Goal: Task Accomplishment & Management: Complete application form

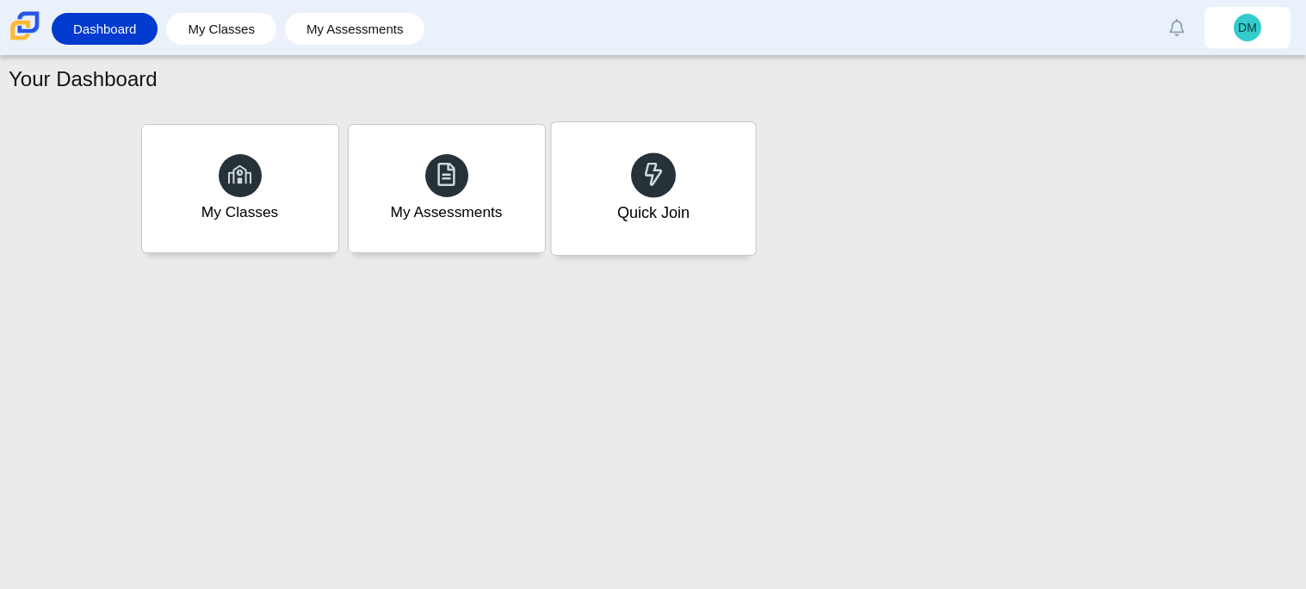
click at [660, 239] on div "Quick Join" at bounding box center [653, 188] width 204 height 133
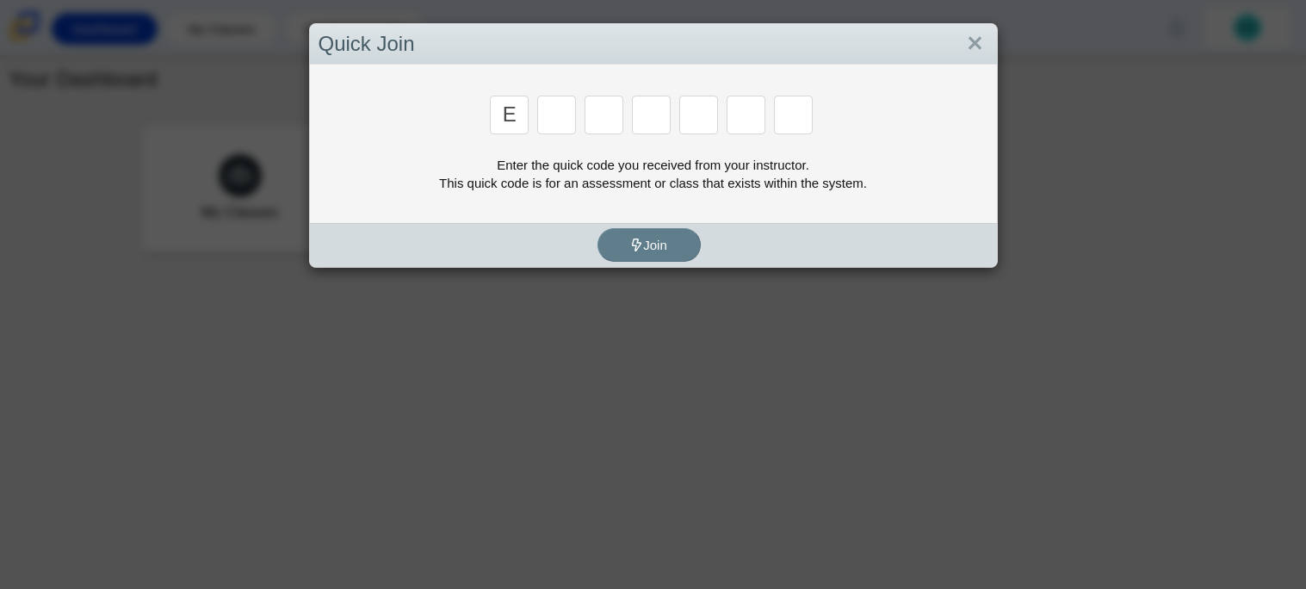
type input "E"
type input "7"
type input "f"
type input "K"
type input "f"
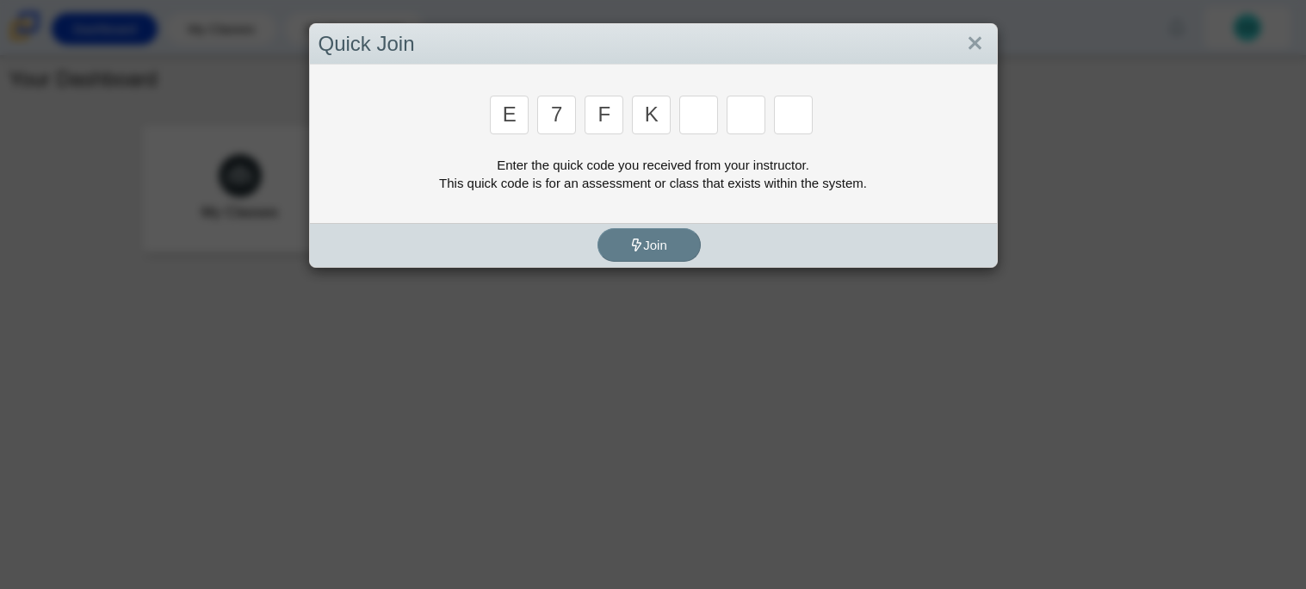
type input "k"
type input "c"
type input "f"
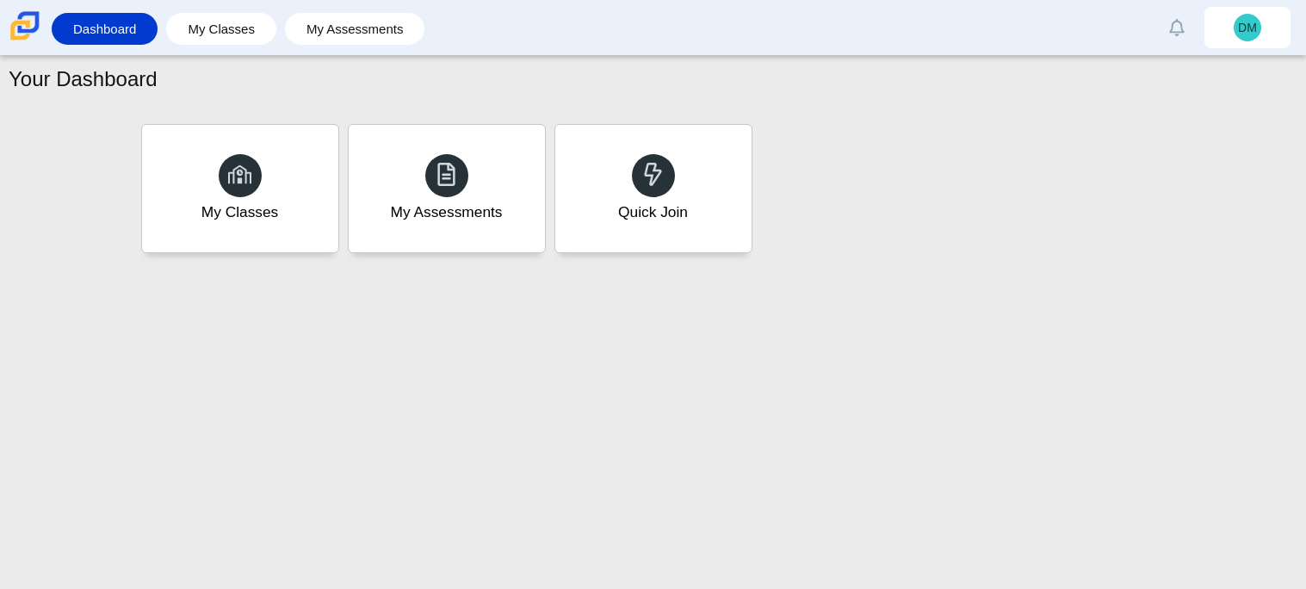
type input "b"
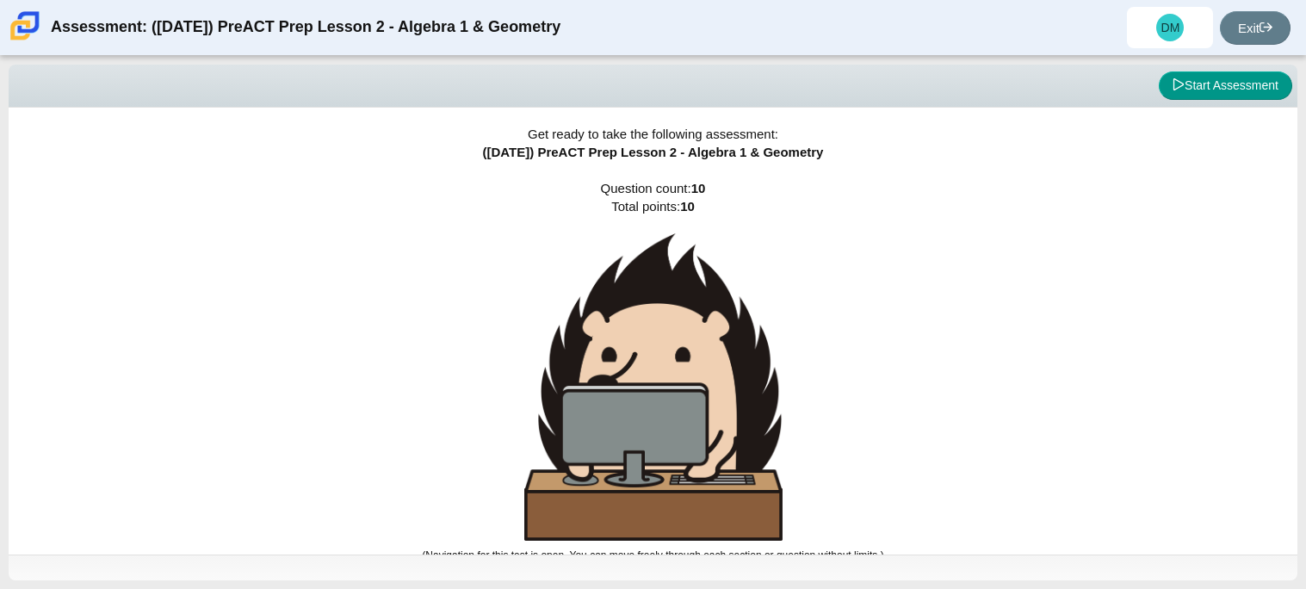
scroll to position [9, 0]
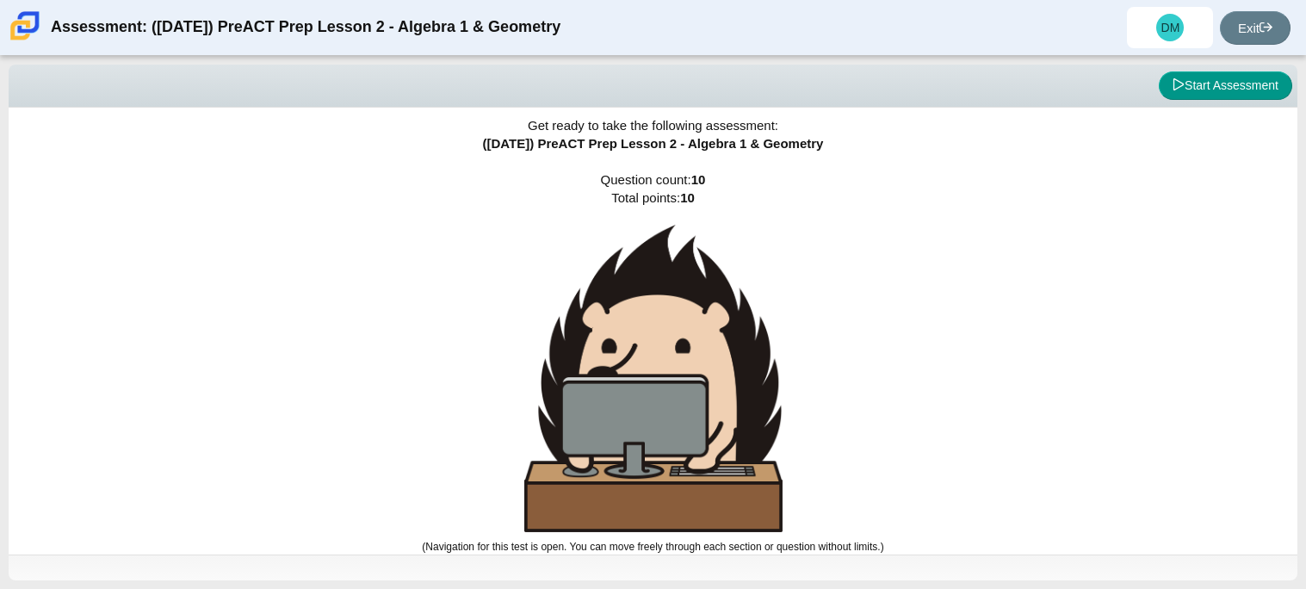
click at [875, 271] on div "Get ready to take the following assessment: ([DATE]) PreACT Prep Lesson 2 - Alg…" at bounding box center [653, 322] width 1289 height 447
click at [1193, 78] on button "Start Assessment" at bounding box center [1225, 85] width 133 height 29
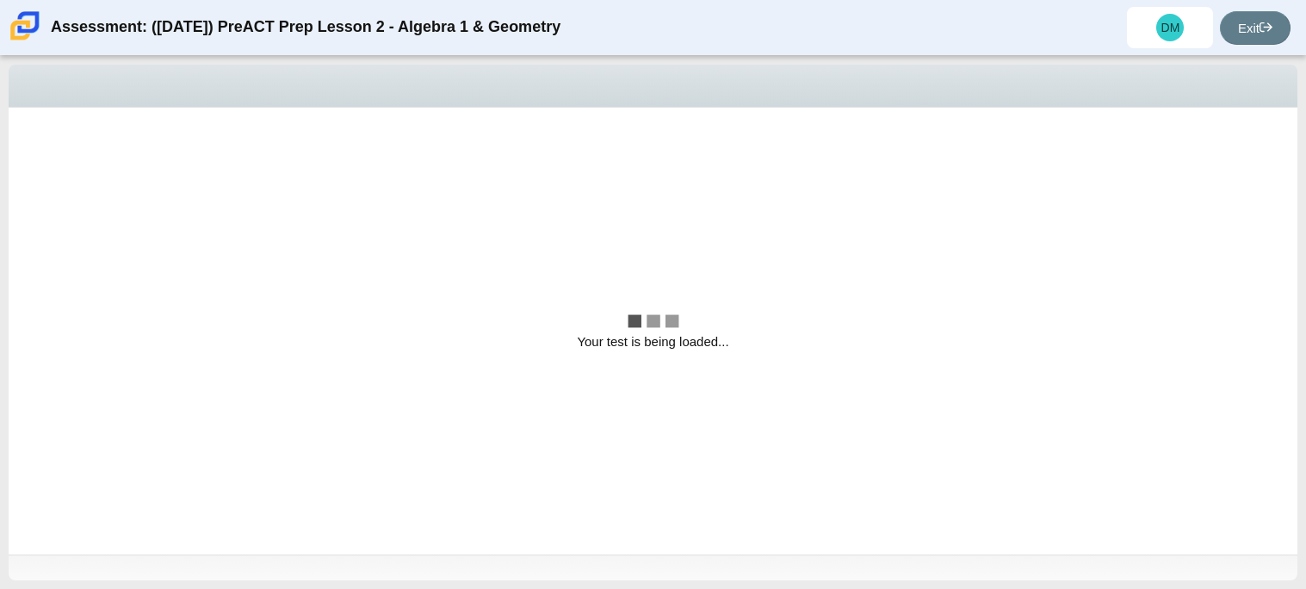
scroll to position [0, 0]
select select "bbf5d072-3e0b-44c4-9a12-6e7c9033f65b"
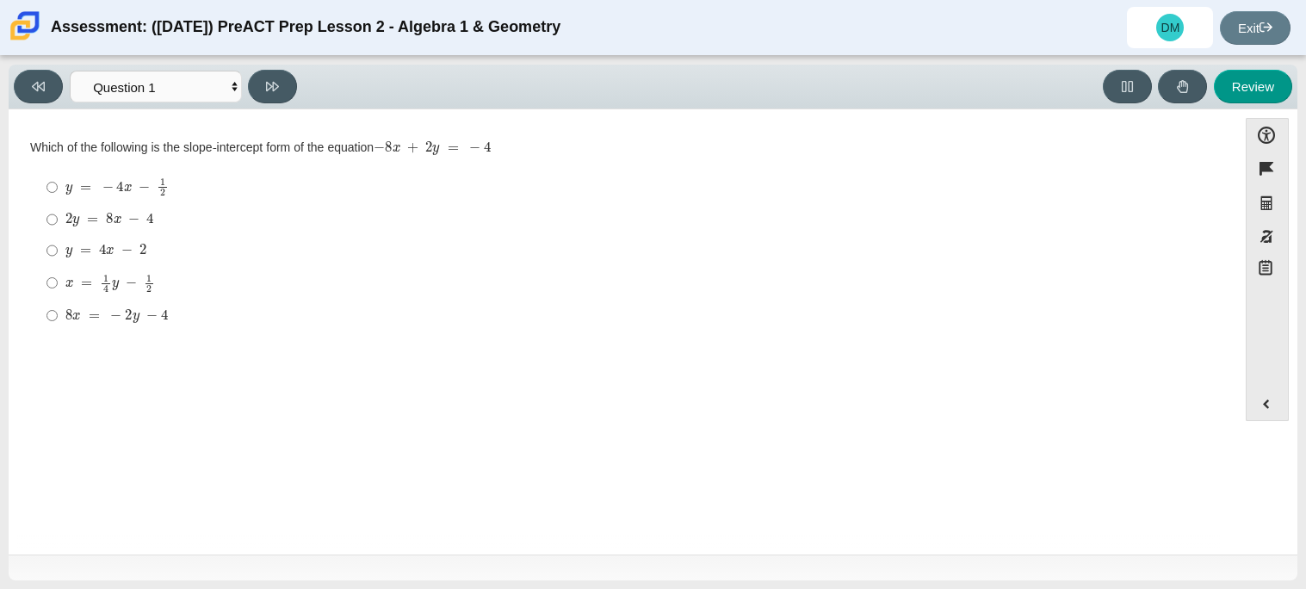
click at [113, 246] on mjx-math "Assessment items" at bounding box center [105, 251] width 81 height 15
click at [58, 246] on input "y = 4 x − 2 y = 4 x − 2" at bounding box center [52, 250] width 11 height 31
radio input "true"
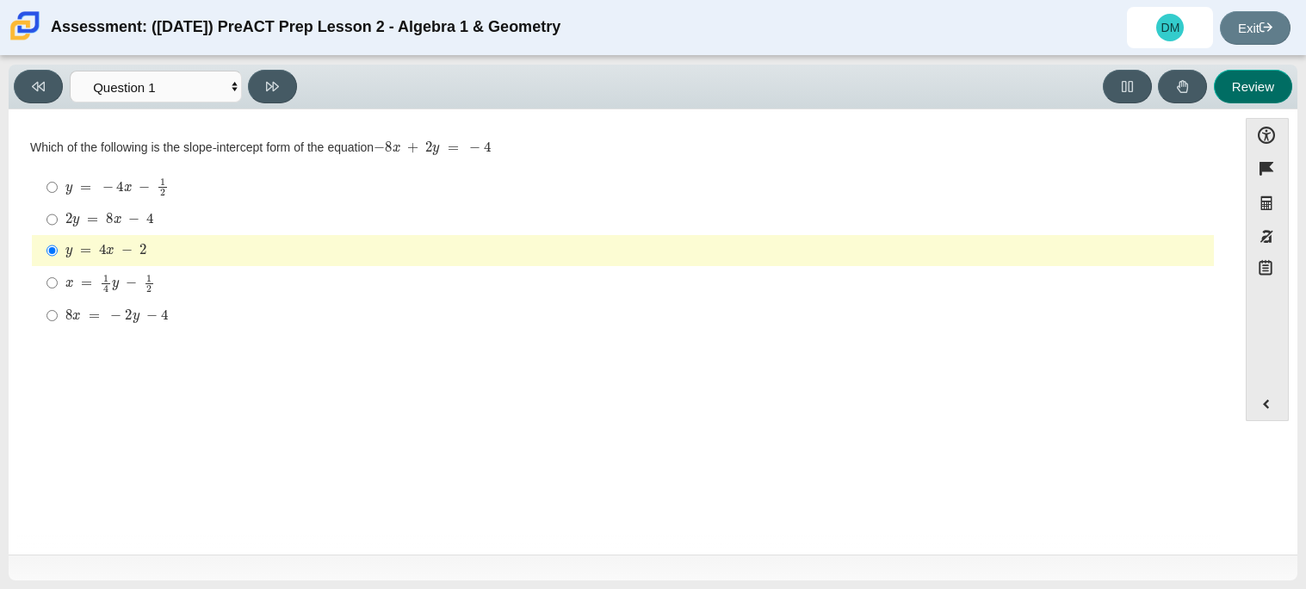
click at [1272, 82] on button "Review" at bounding box center [1253, 87] width 78 height 34
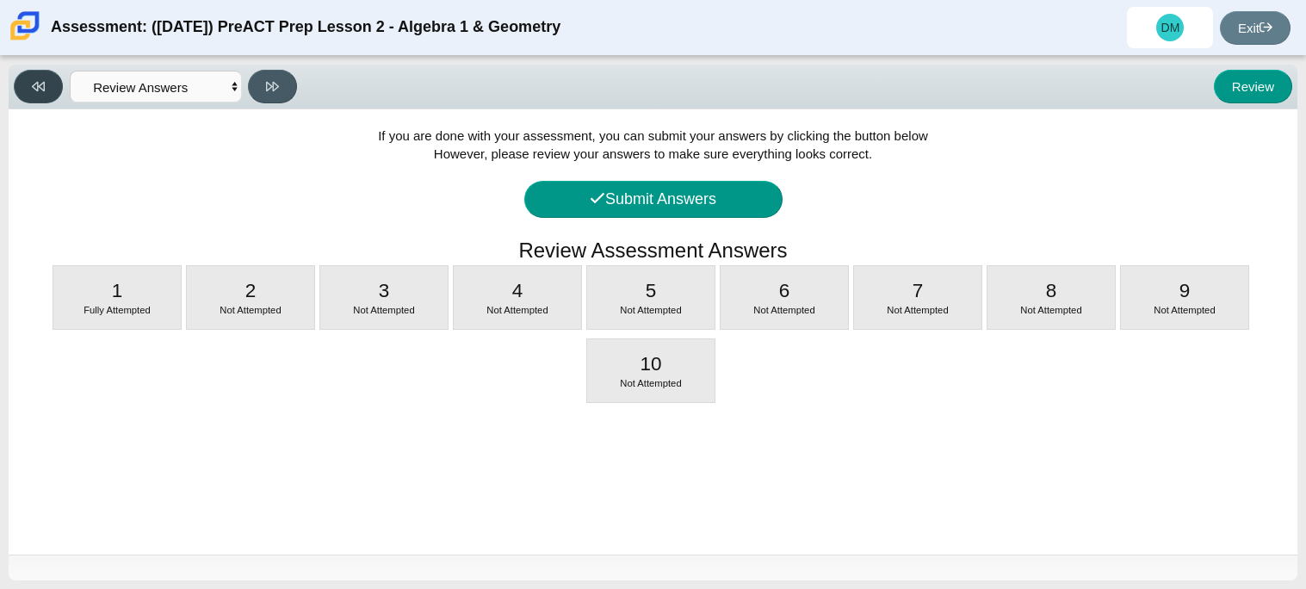
click at [19, 80] on button at bounding box center [38, 87] width 49 height 34
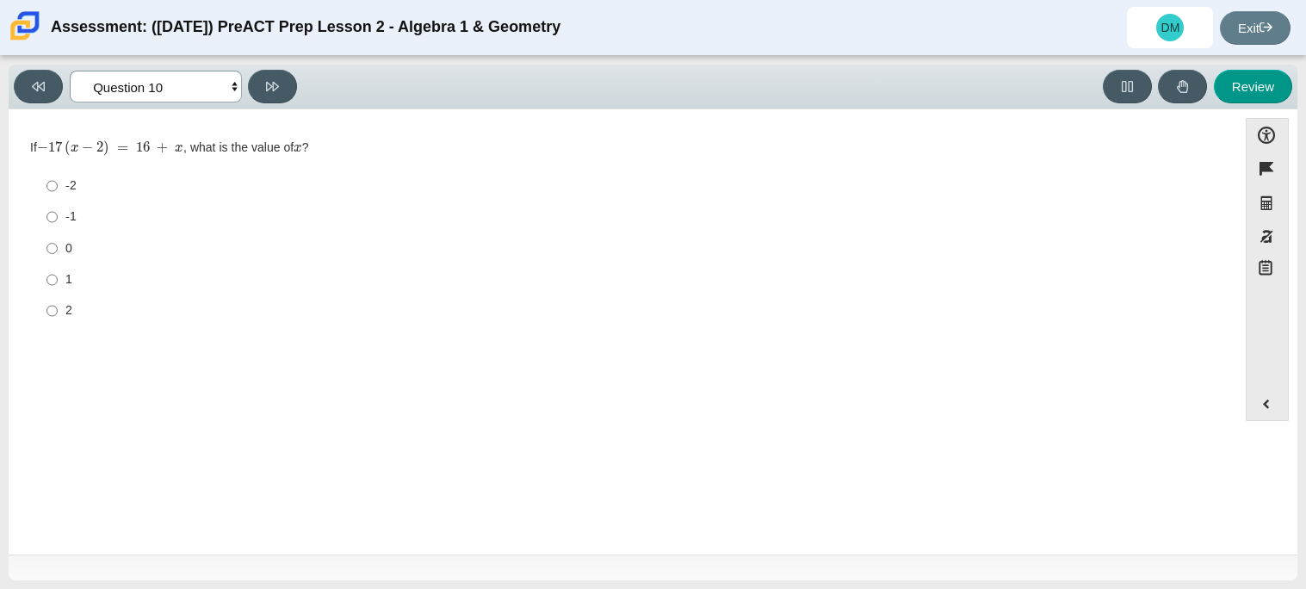
click at [233, 91] on select "Questions Question 1 Question 2 Question 3 Question 4 Question 5 Question 6 Que…" at bounding box center [156, 87] width 172 height 32
click at [70, 71] on select "Questions Question 1 Question 2 Question 3 Question 4 Question 5 Question 6 Que…" at bounding box center [156, 87] width 172 height 32
click at [212, 85] on select "Questions Question 1 Question 2 Question 3 Question 4 Question 5 Question 6 Que…" at bounding box center [156, 87] width 172 height 32
click at [70, 71] on select "Questions Question 1 Question 2 Question 3 Question 4 Question 5 Question 6 Que…" at bounding box center [156, 87] width 172 height 32
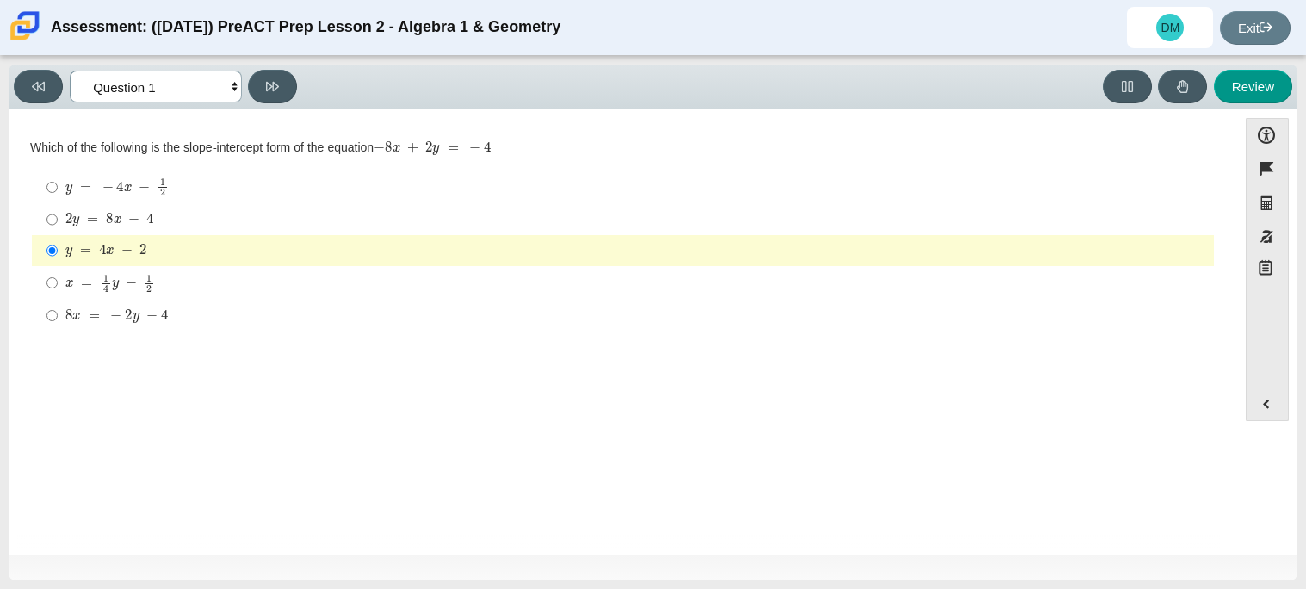
click at [221, 78] on select "Questions Question 1 Question 2 Question 3 Question 4 Question 5 Question 6 Que…" at bounding box center [156, 87] width 172 height 32
select select "ed62e223-81bd-4cbf-ab48-ab975844bd1f"
click at [70, 71] on select "Questions Question 1 Question 2 Question 3 Question 4 Question 5 Question 6 Que…" at bounding box center [156, 87] width 172 height 32
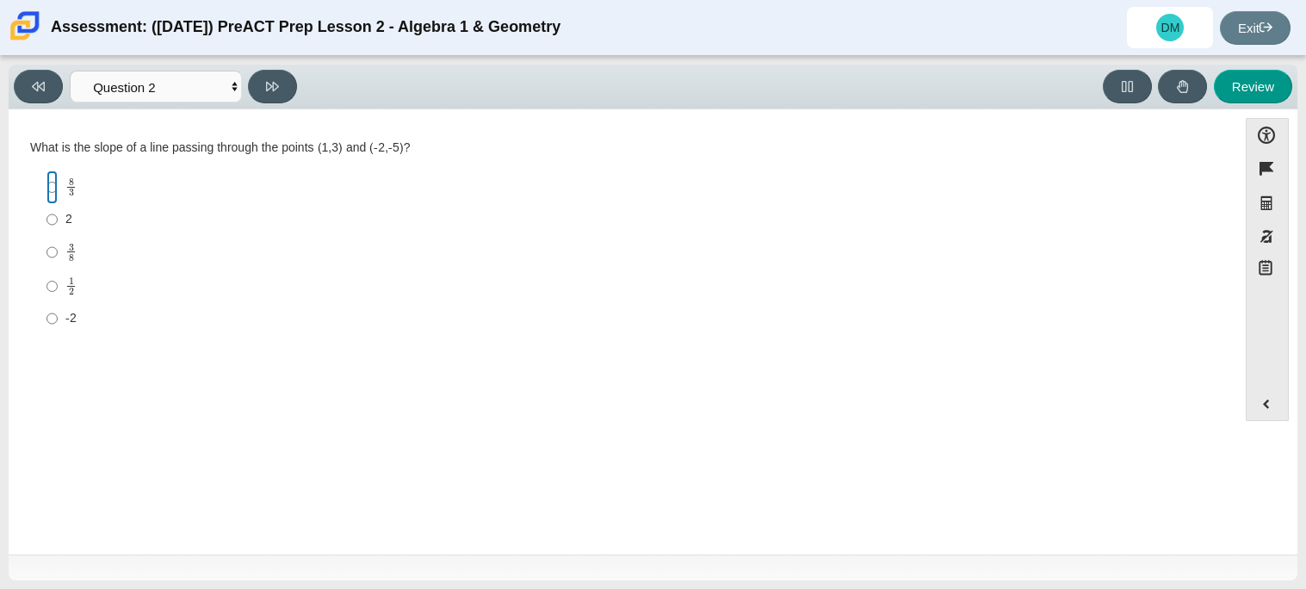
click at [51, 175] on input "8 3 8 thirds" at bounding box center [52, 188] width 11 height 34
radio input "true"
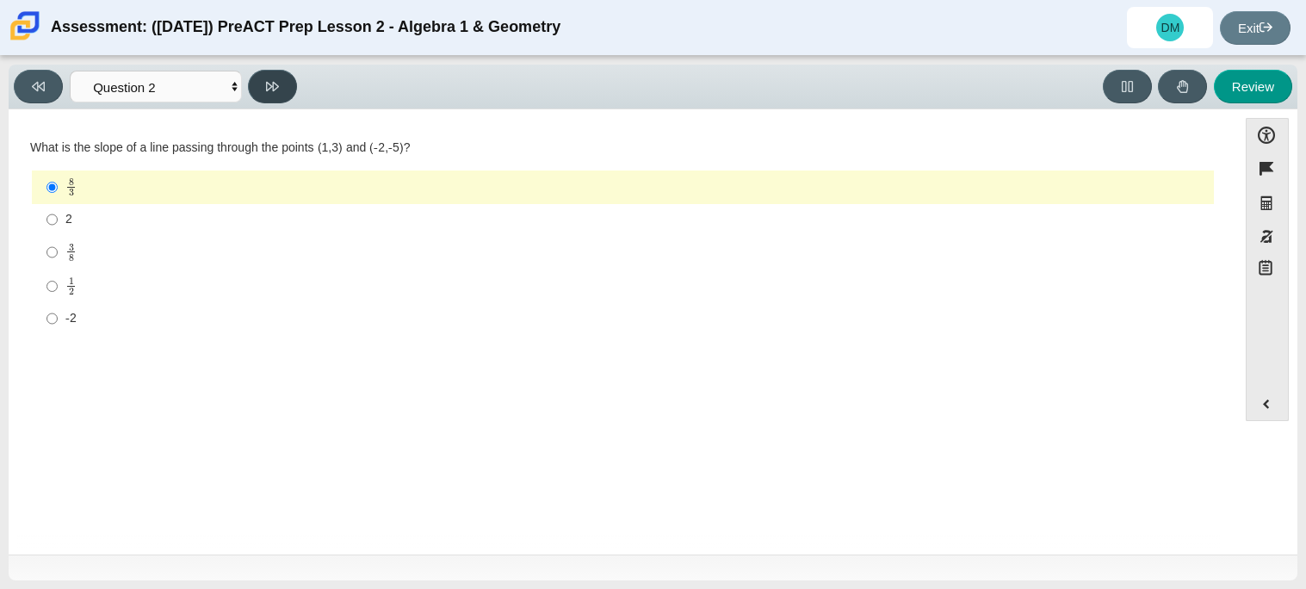
click at [259, 82] on button at bounding box center [272, 87] width 49 height 34
select select "97f4f5fa-a52e-4fed-af51-565bfcdf47cb"
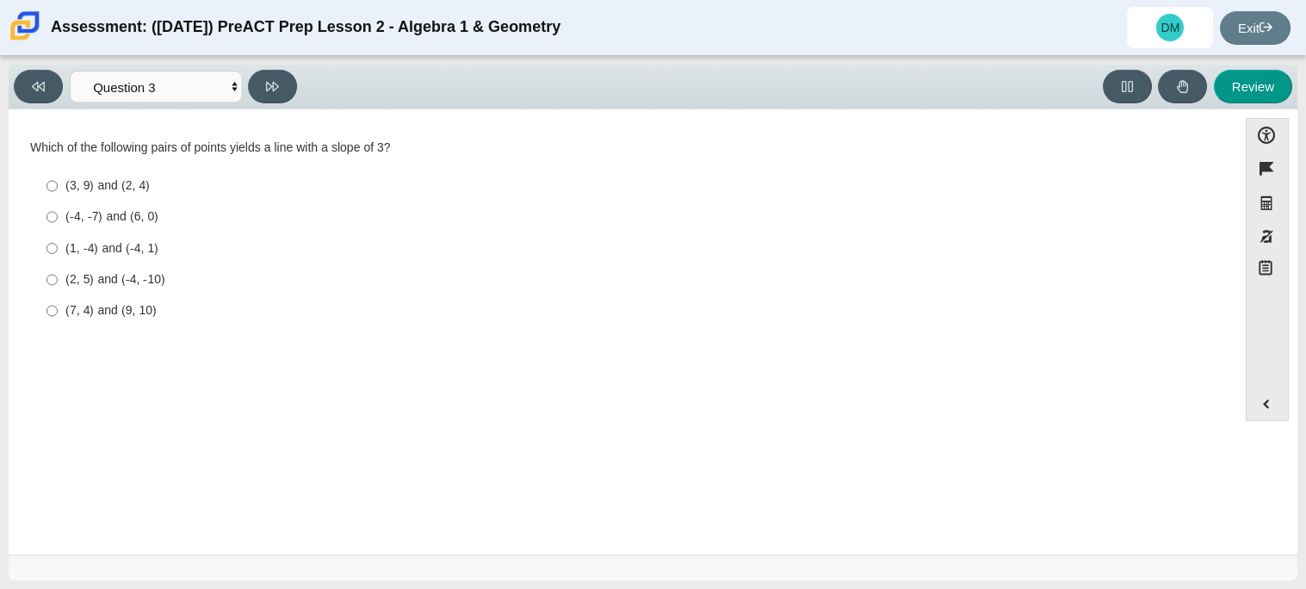
click at [292, 192] on div "(3, 9) and (2, 4)" at bounding box center [636, 185] width 1142 height 17
click at [58, 192] on input "(3, 9) and (2, 4) (3, 9) and (2, 4)" at bounding box center [52, 186] width 11 height 31
radio input "true"
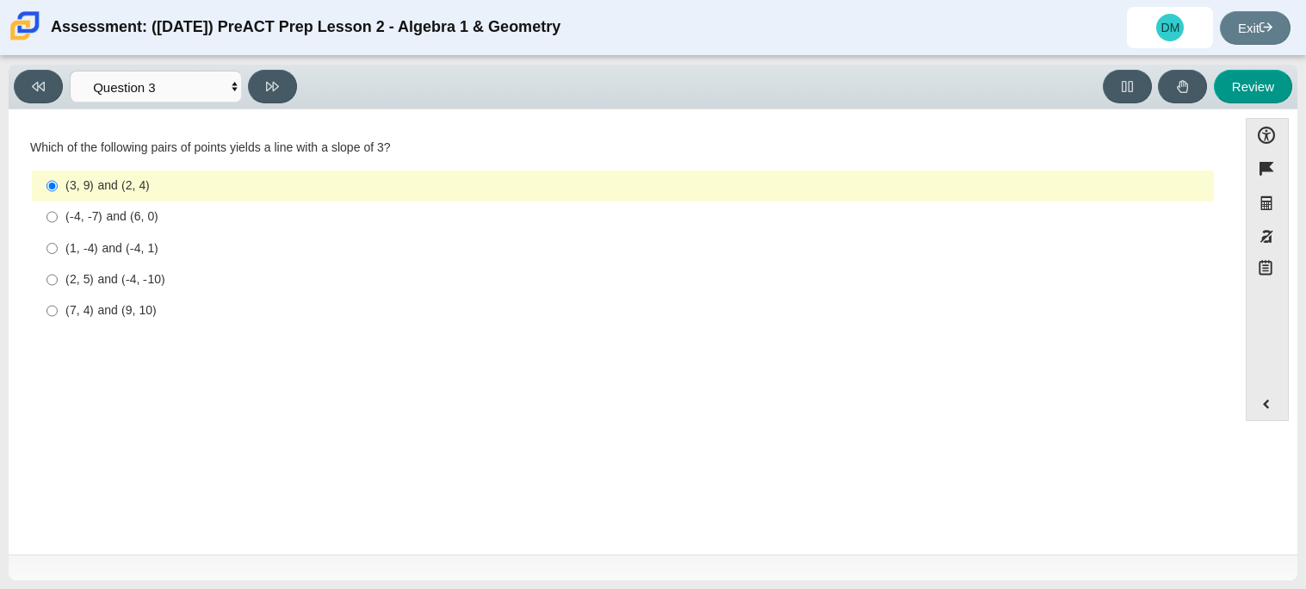
click at [189, 195] on label "(3, 9) and (2, 4) (3, 9) and (2, 4)" at bounding box center [624, 186] width 1180 height 31
click at [58, 195] on input "(3, 9) and (2, 4) (3, 9) and (2, 4)" at bounding box center [52, 186] width 11 height 31
click at [39, 189] on label "(3, 9) and (2, 4) (3, 9) and (2, 4)" at bounding box center [624, 186] width 1180 height 31
click at [47, 189] on input "(3, 9) and (2, 4) (3, 9) and (2, 4)" at bounding box center [52, 186] width 11 height 31
click at [1275, 234] on button "Response Masking" at bounding box center [1267, 237] width 43 height 34
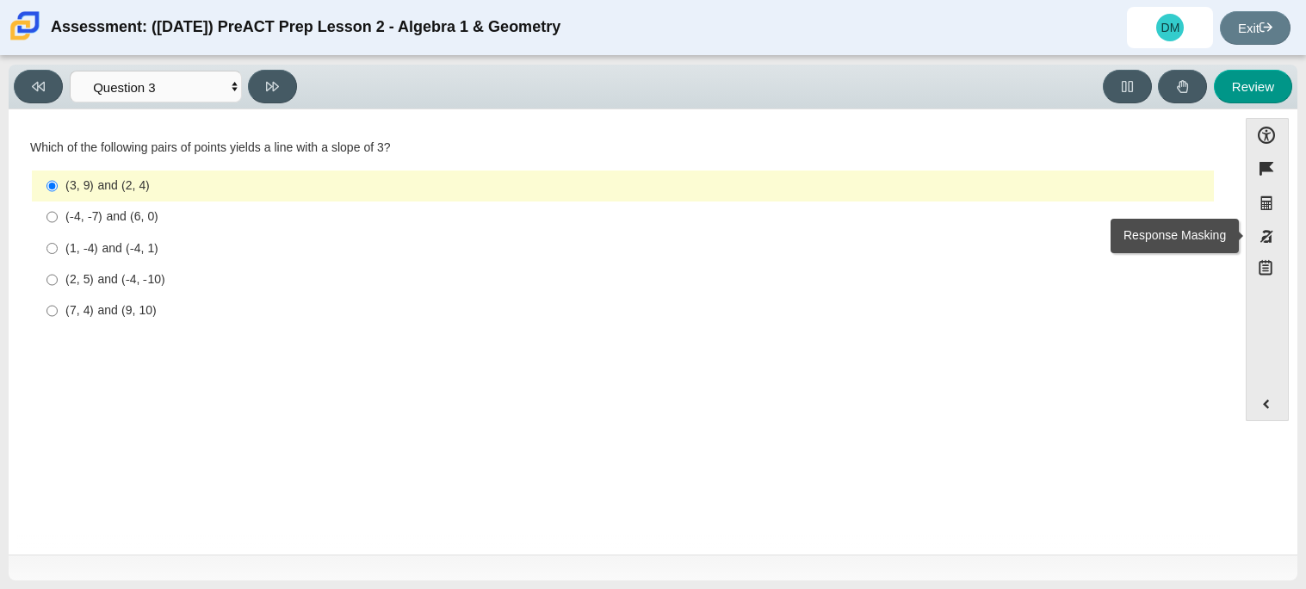
click at [834, 181] on div "(3, 9) and (2, 4)" at bounding box center [636, 185] width 1142 height 17
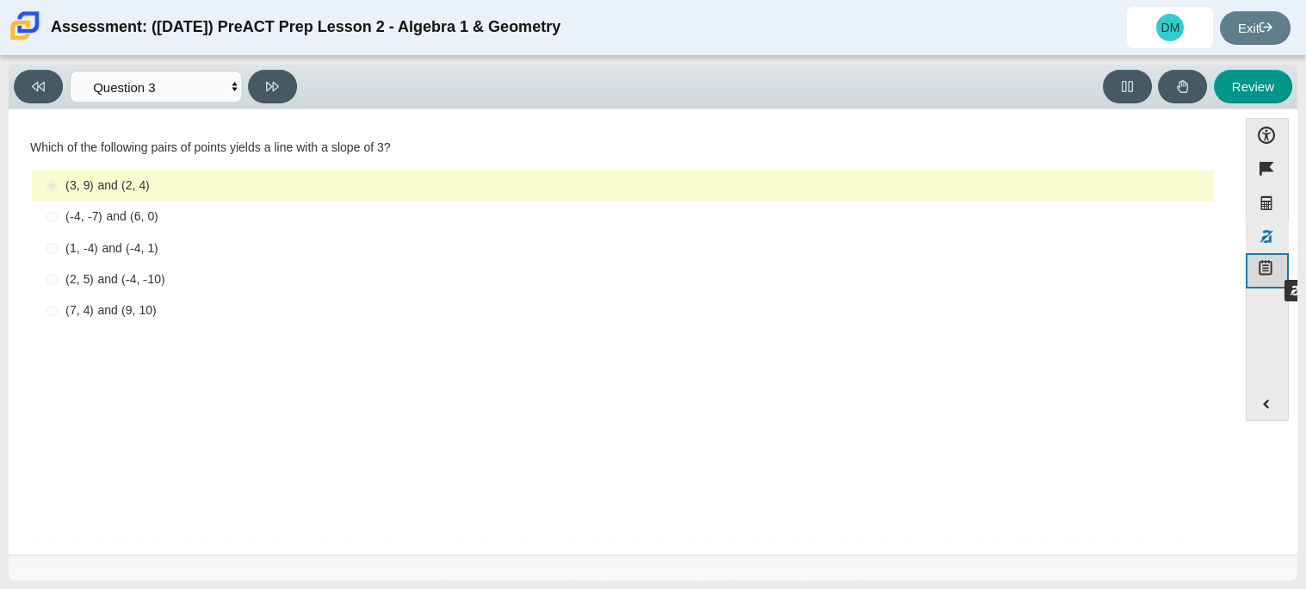
click at [1273, 263] on icon "Notepad" at bounding box center [1265, 267] width 17 height 17
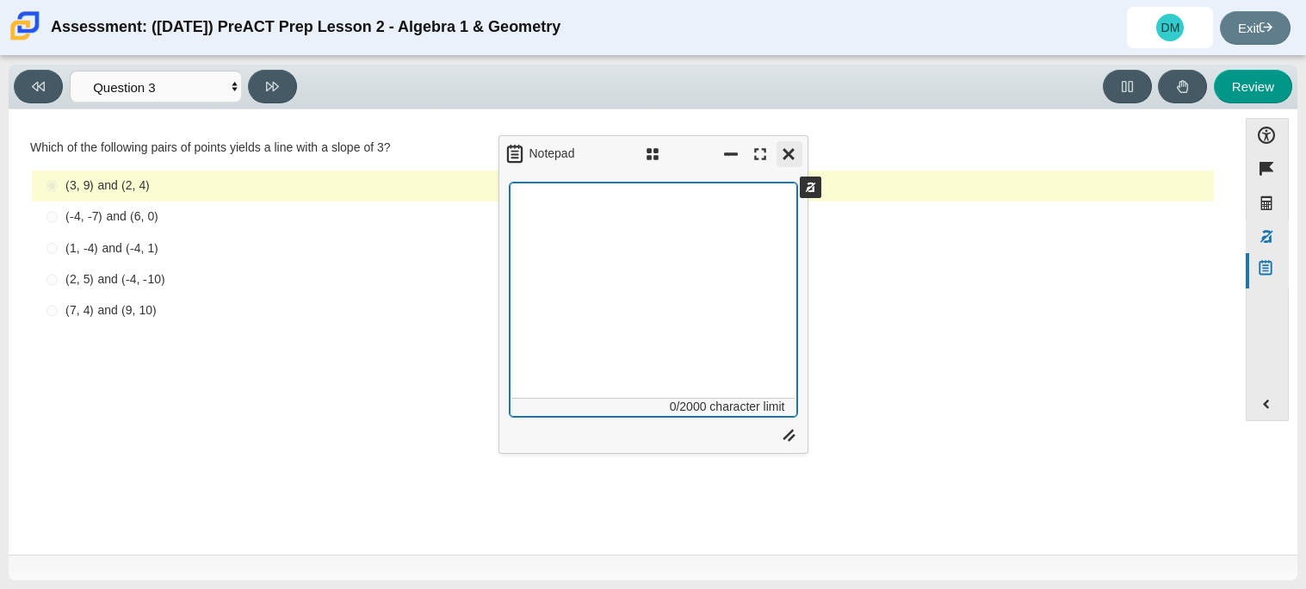
click at [791, 159] on button "Close" at bounding box center [790, 154] width 26 height 26
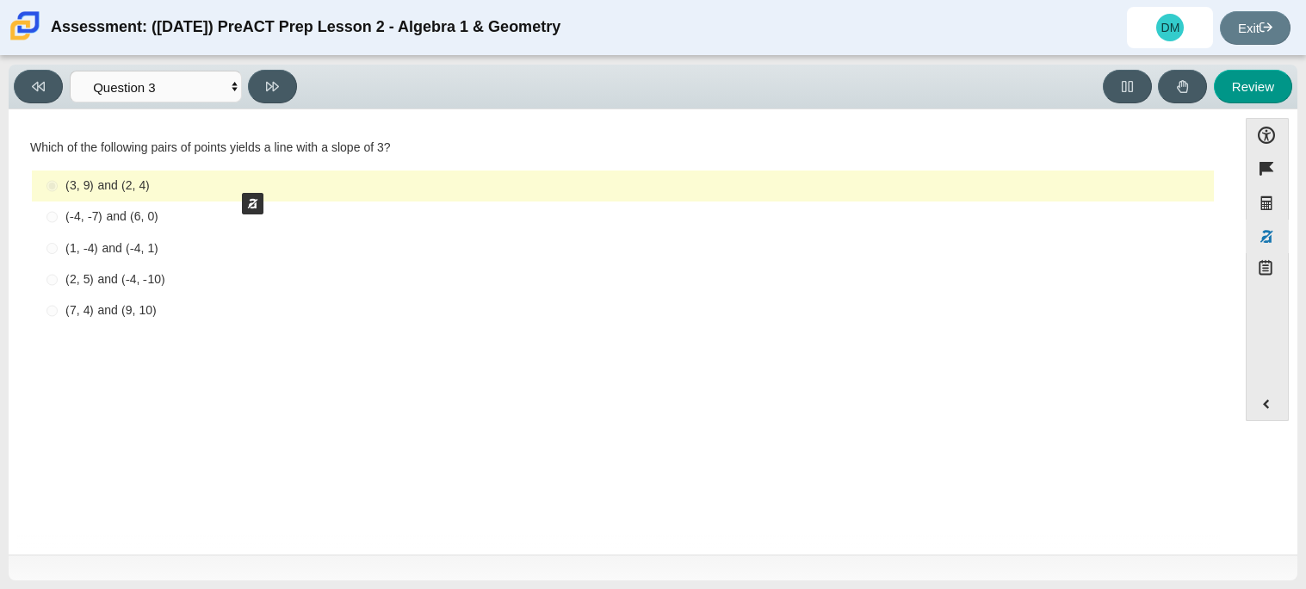
click at [233, 176] on label "(3, 9) and (2, 4) (3, 9) and (2, 4)" at bounding box center [624, 186] width 1180 height 31
click at [520, 124] on div "Question Which of the following pairs of points yields a line with a slope of 3…" at bounding box center [623, 236] width 1212 height 229
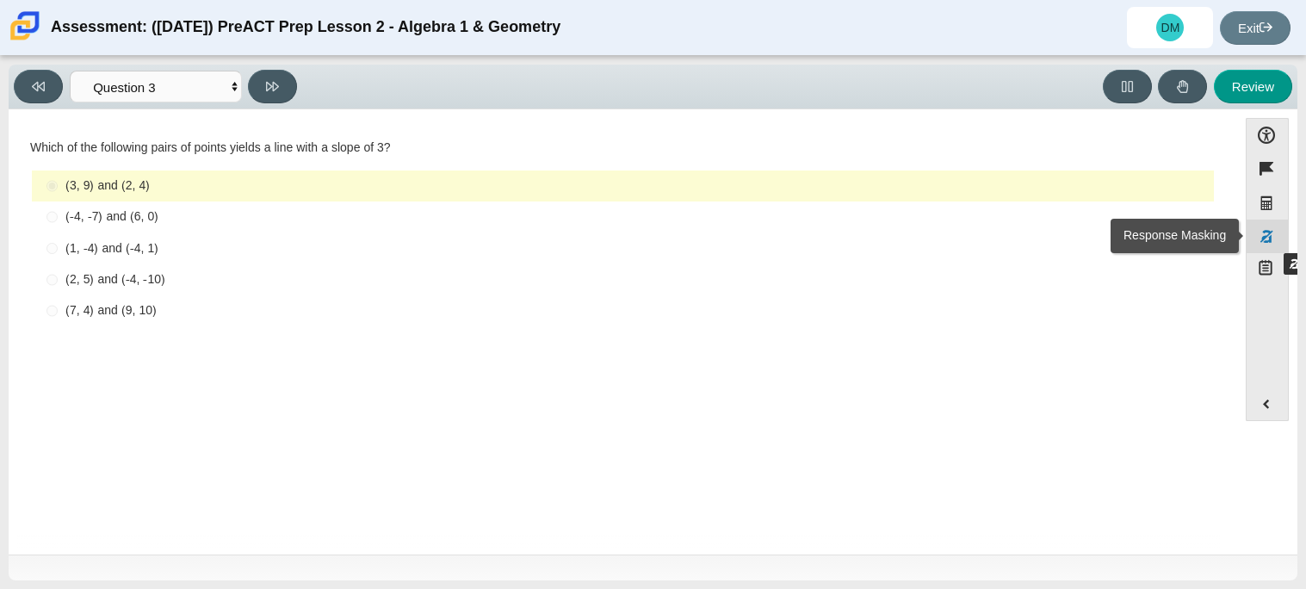
click at [1275, 236] on button "Response Masking" at bounding box center [1267, 237] width 43 height 34
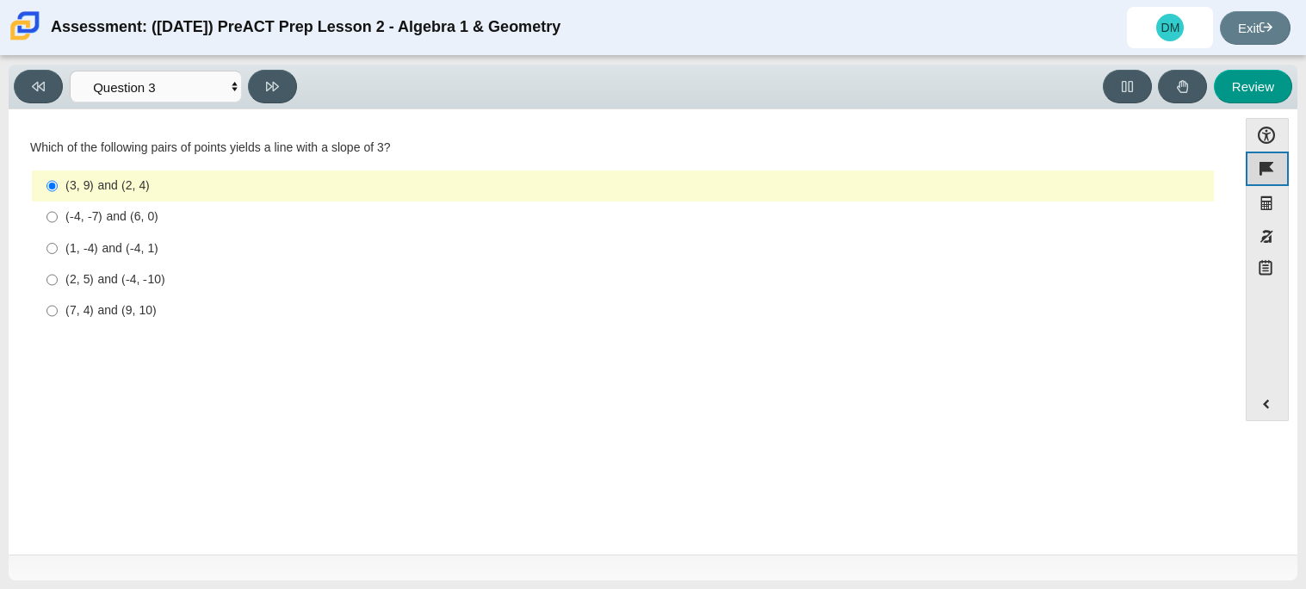
click at [1266, 157] on button "Flag item" at bounding box center [1267, 169] width 43 height 34
click at [1271, 164] on button "Unflag item" at bounding box center [1267, 169] width 43 height 34
click at [1217, 260] on div "Question Which of the following pairs of points yields a line with a slope of 3…" at bounding box center [623, 236] width 1212 height 203
click at [1270, 202] on button "Graphing calculator" at bounding box center [1267, 203] width 43 height 34
click at [971, 205] on label "(-4, -7) and (6, 0) (-4, -7) and (6, 0)" at bounding box center [624, 217] width 1180 height 31
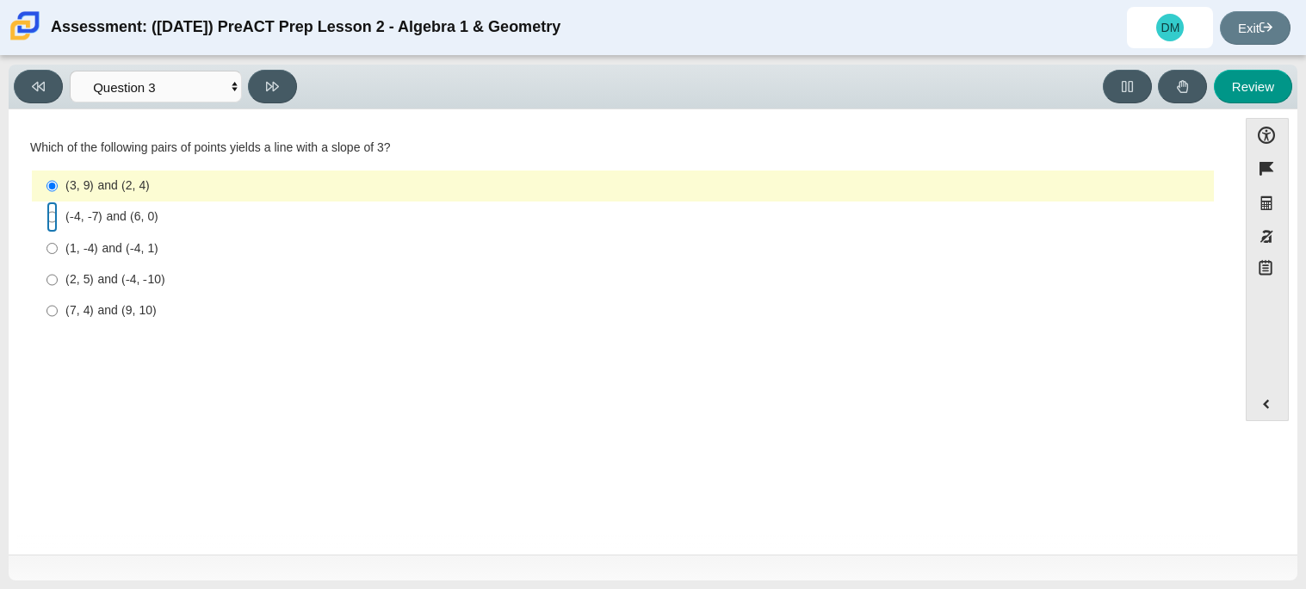
click at [58, 205] on input "(-4, -7) and (6, 0) (-4, -7) and (6, 0)" at bounding box center [52, 217] width 11 height 31
radio input "true"
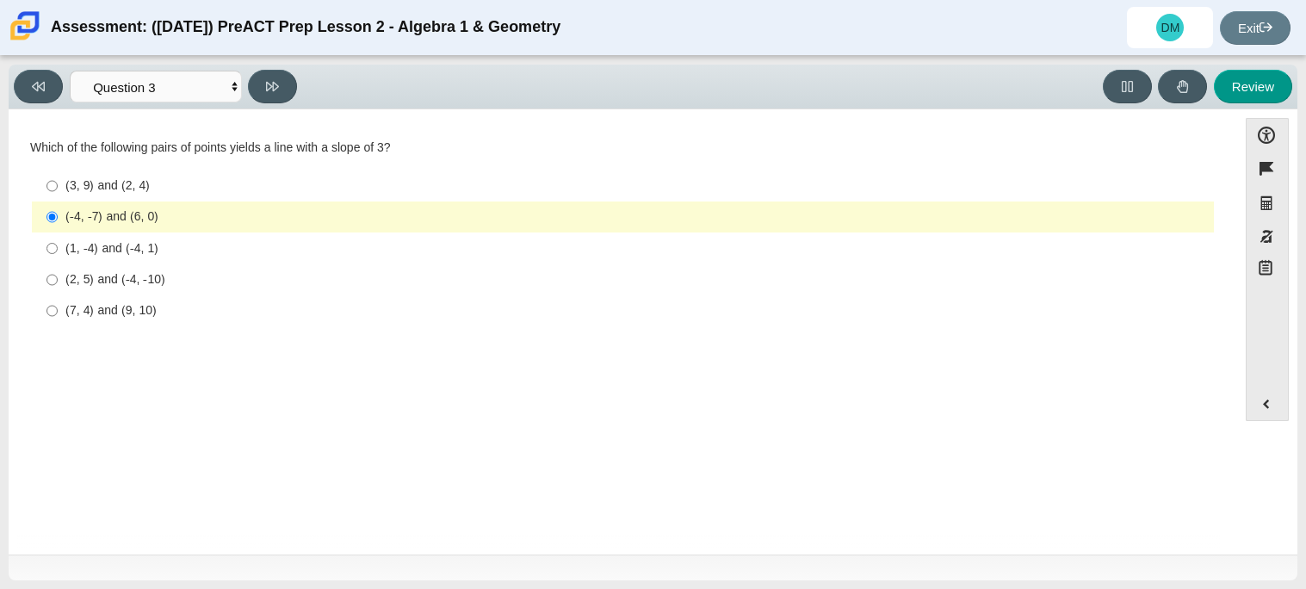
click at [186, 252] on div "(1, -4) and (-4, 1)" at bounding box center [636, 248] width 1142 height 17
click at [58, 252] on input "(1, -4) and (-4, 1) (1, -4) and (-4, 1)" at bounding box center [52, 248] width 11 height 31
radio input "true"
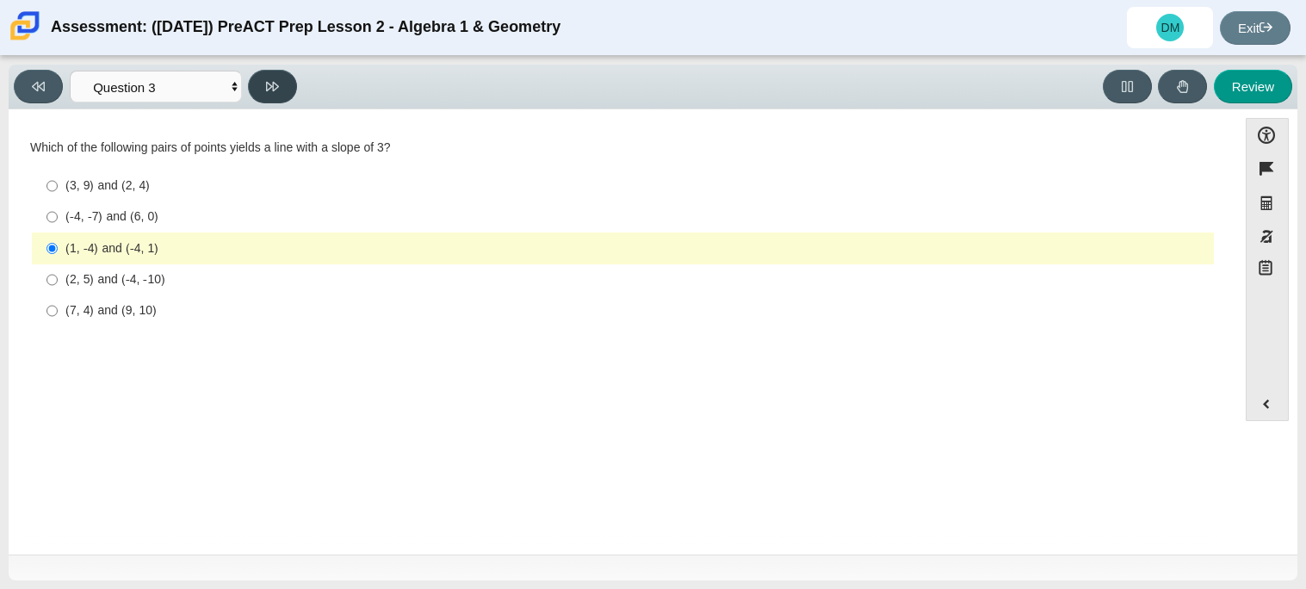
click at [270, 100] on button at bounding box center [272, 87] width 49 height 34
select select "89427bb7-e313-4f00-988f-8b8255897029"
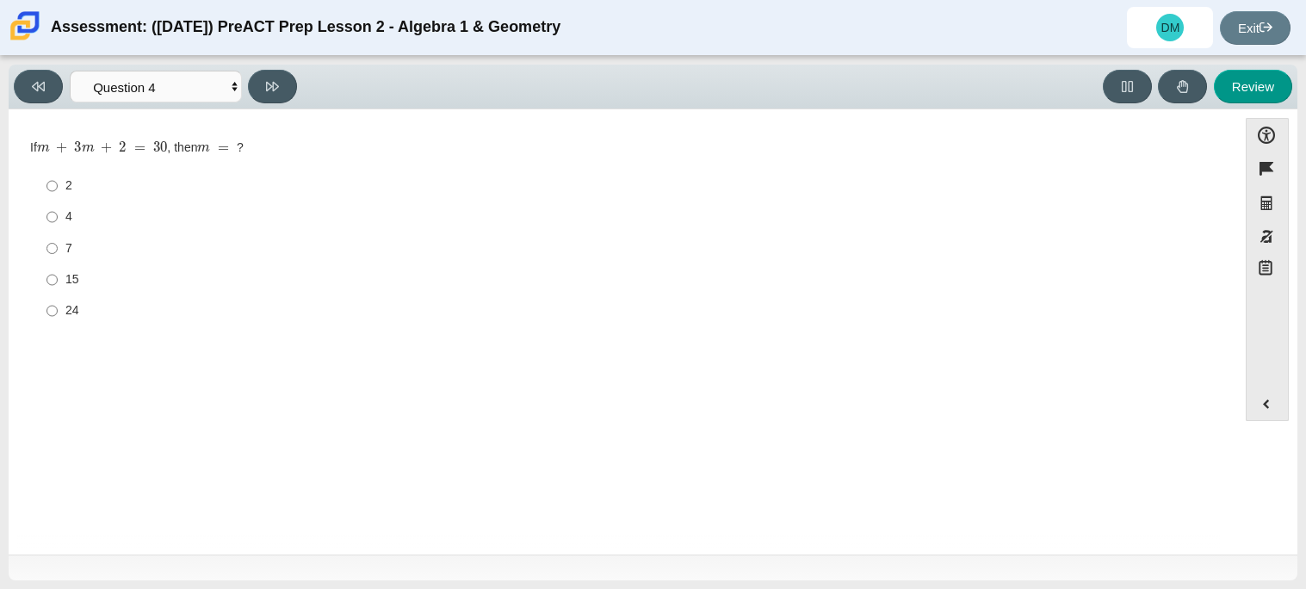
click at [62, 244] on label "7 7" at bounding box center [624, 248] width 1180 height 31
click at [58, 244] on input "7 7" at bounding box center [52, 248] width 11 height 31
radio input "true"
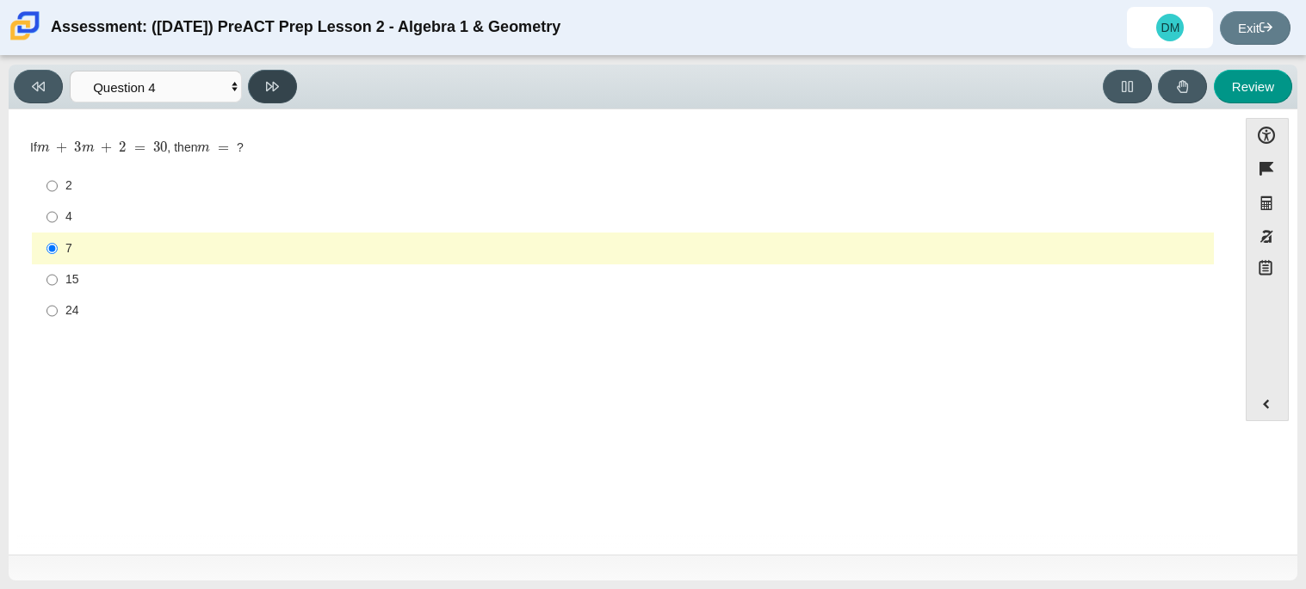
click at [270, 84] on icon at bounding box center [272, 86] width 13 height 9
select select "489dcffd-4e6a-49cf-a9d6-ad1d4a911a4e"
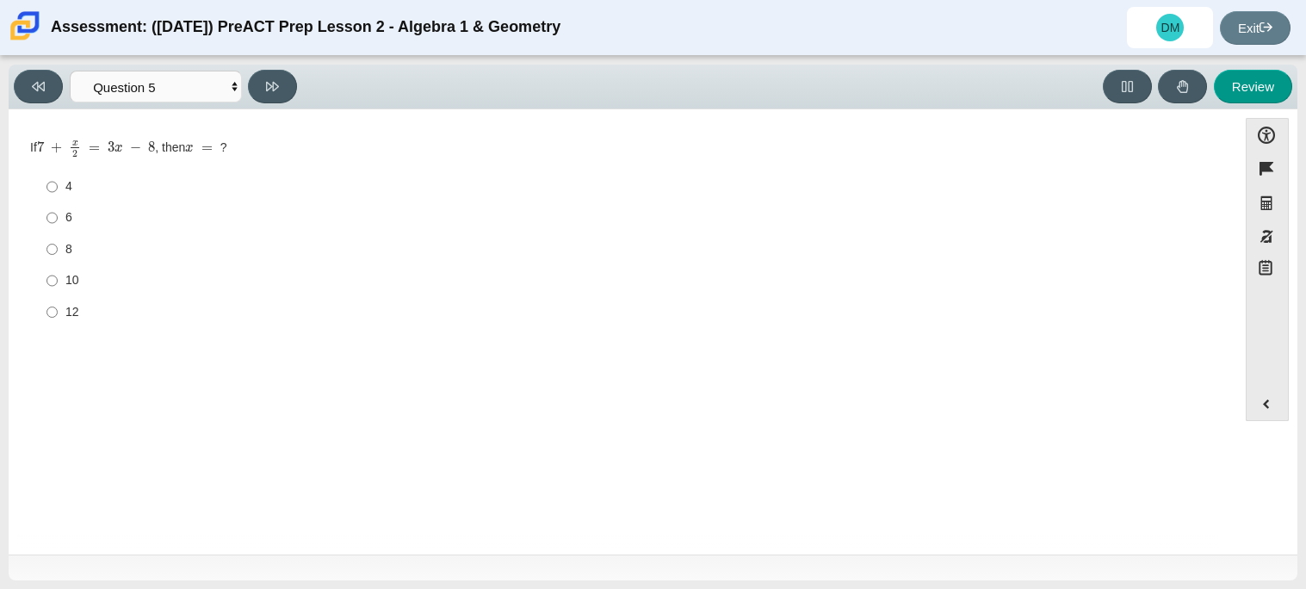
click at [78, 283] on div "10" at bounding box center [636, 280] width 1142 height 17
click at [58, 283] on input "10 10" at bounding box center [52, 280] width 11 height 31
radio input "true"
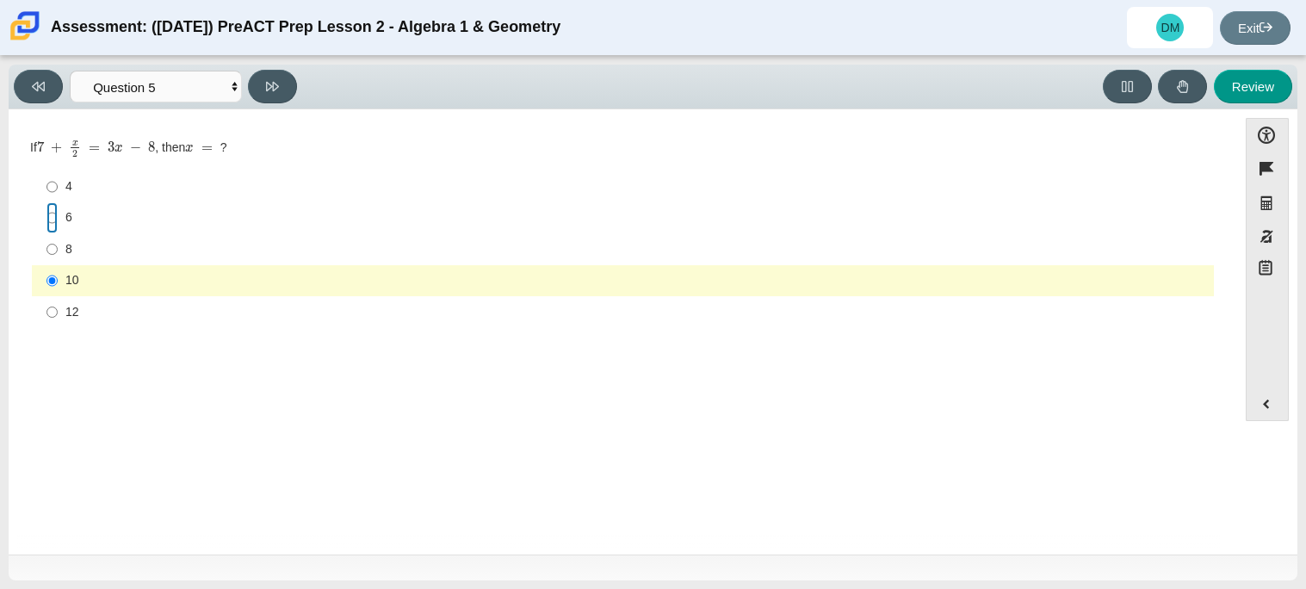
click at [54, 205] on input "6 6" at bounding box center [52, 217] width 11 height 31
radio input "true"
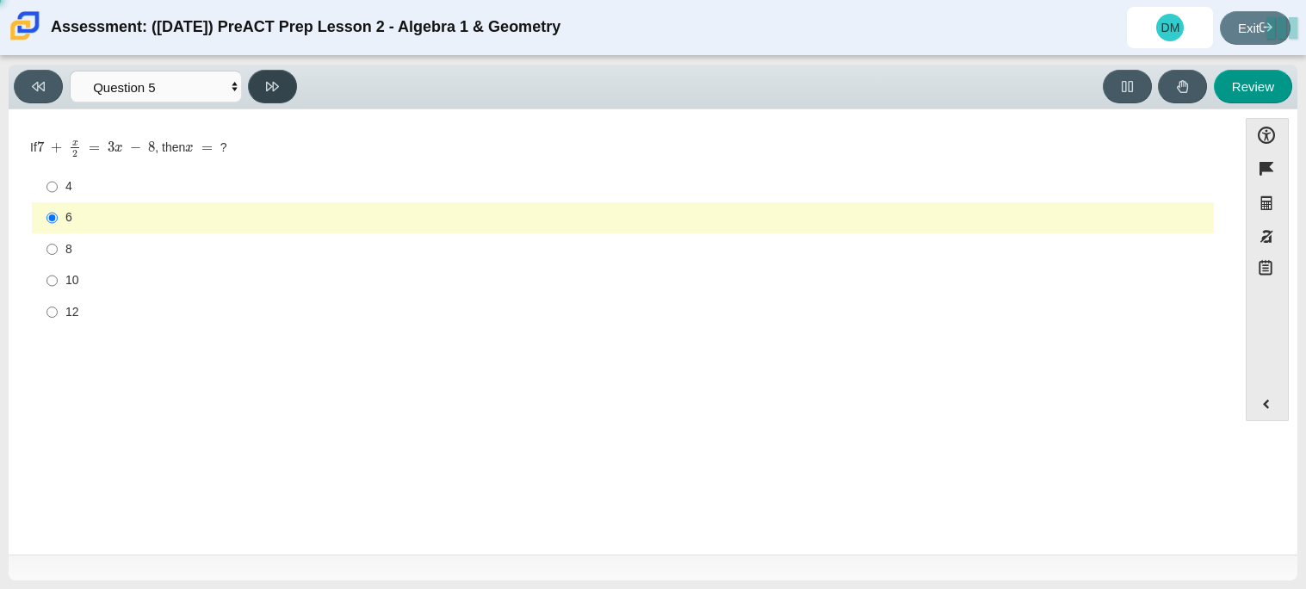
click at [266, 84] on icon at bounding box center [272, 86] width 13 height 13
select select "210571de-36a6-4d8e-a361-ceff8ef801dc"
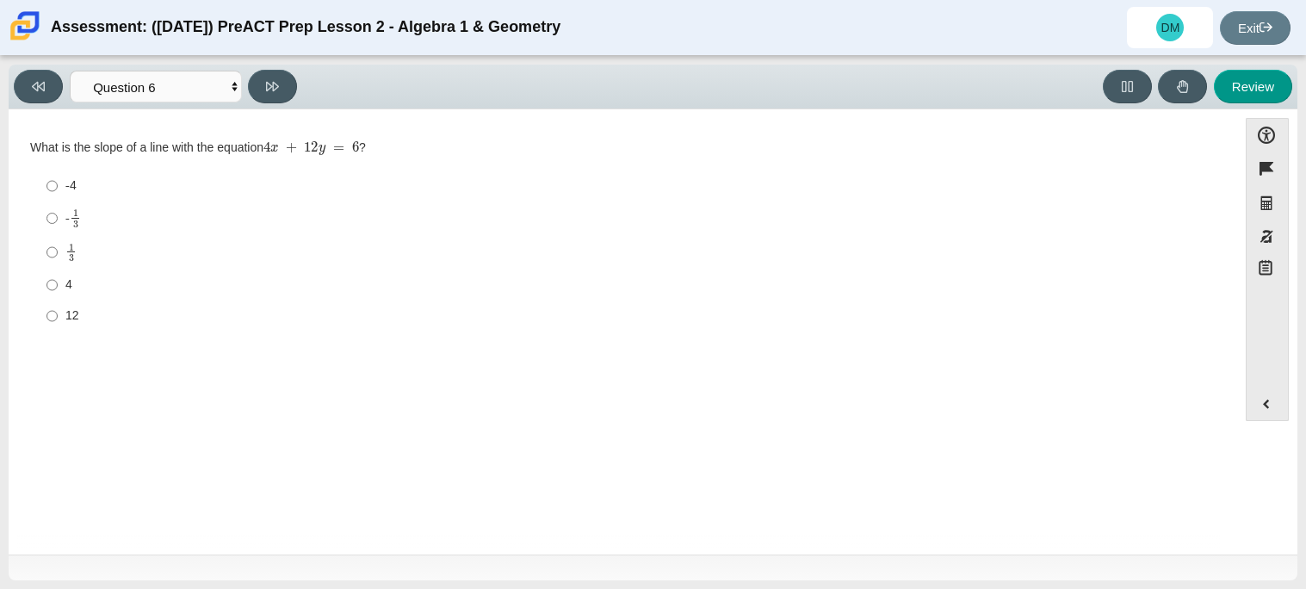
click at [63, 309] on label "12 12" at bounding box center [624, 316] width 1180 height 31
click at [58, 309] on input "12 12" at bounding box center [52, 316] width 11 height 31
radio input "true"
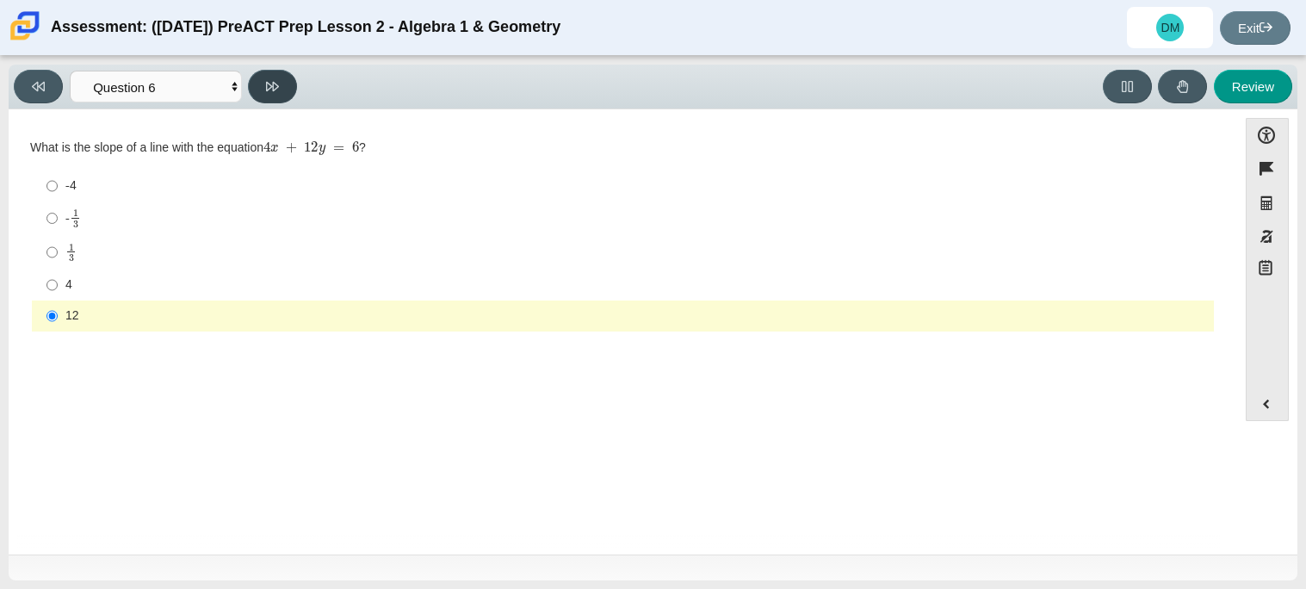
click at [269, 84] on icon at bounding box center [272, 86] width 13 height 13
select select "ec95ace6-bebc-42b8-9428-40567494d4da"
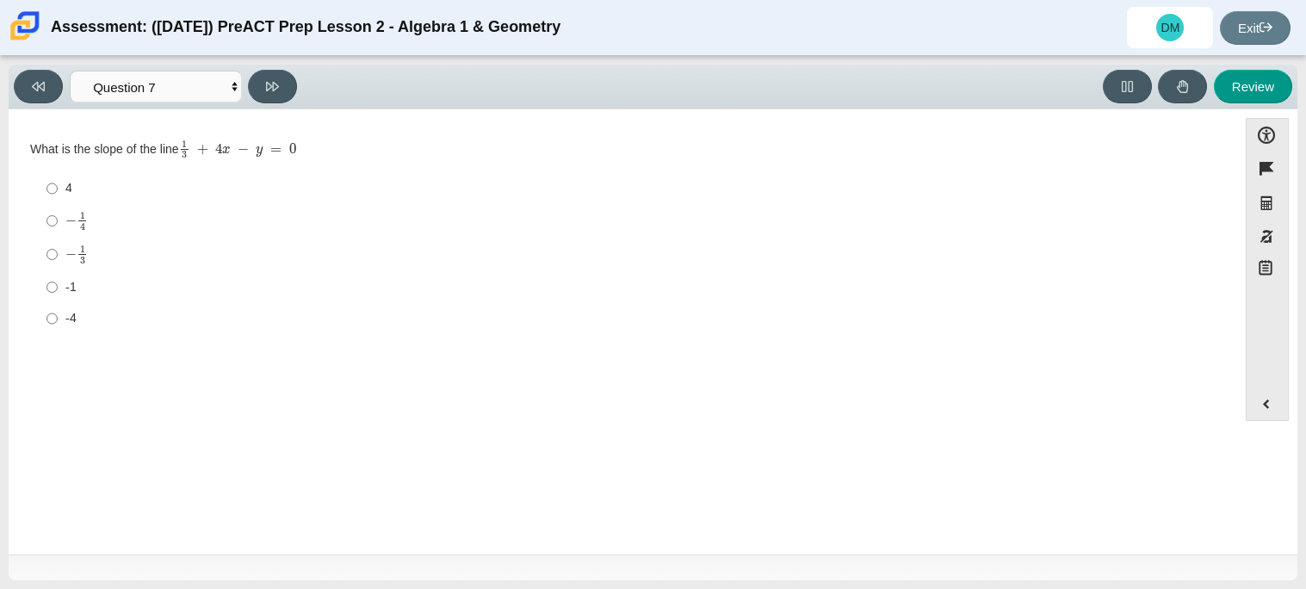
click at [58, 220] on label "− 1 4 negative 1 fourth" at bounding box center [624, 221] width 1180 height 34
click at [58, 220] on input "− 1 4 negative 1 fourth" at bounding box center [52, 221] width 11 height 34
radio input "true"
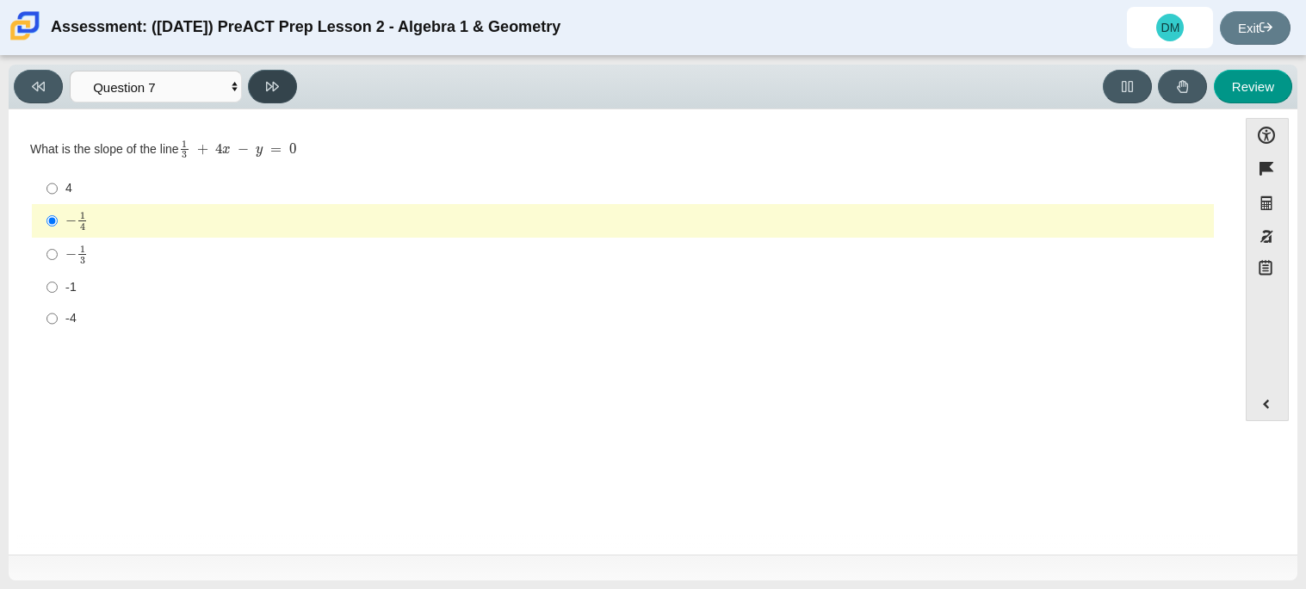
click at [279, 81] on button at bounding box center [272, 87] width 49 height 34
select select "ce81fe10-bf29-4b5e-8bd7-4f47f2fed4d8"
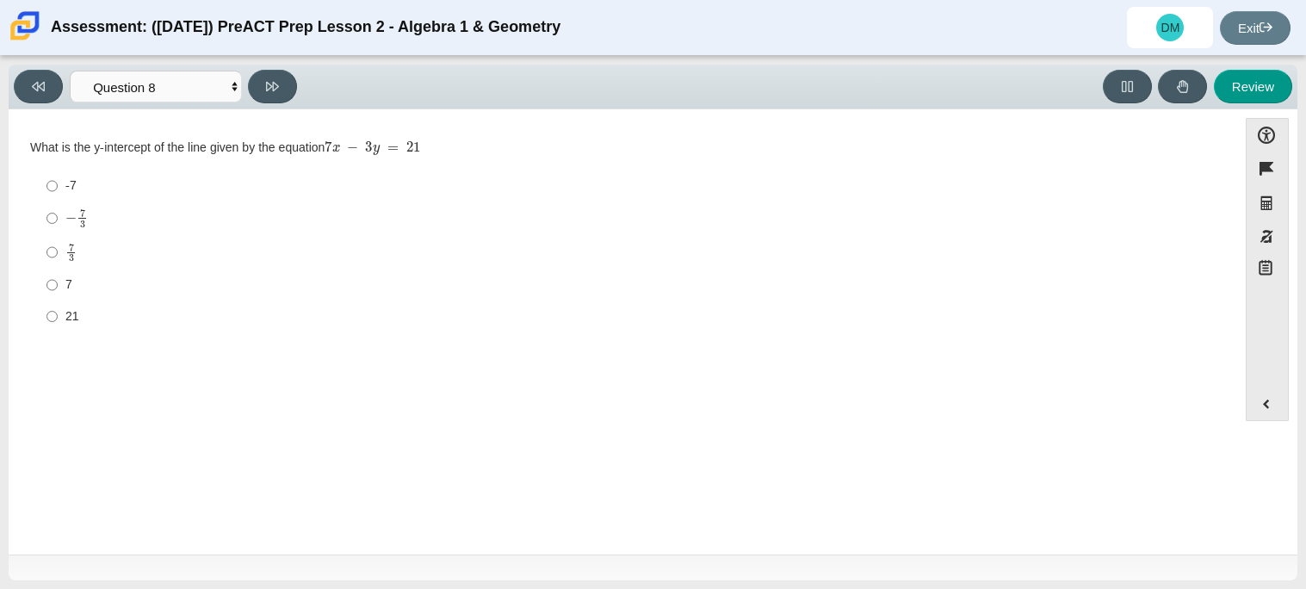
click at [96, 222] on div "− 7 3" at bounding box center [636, 218] width 1142 height 20
click at [58, 222] on input "− 7 3 negative 7 thirds" at bounding box center [52, 219] width 11 height 34
radio input "true"
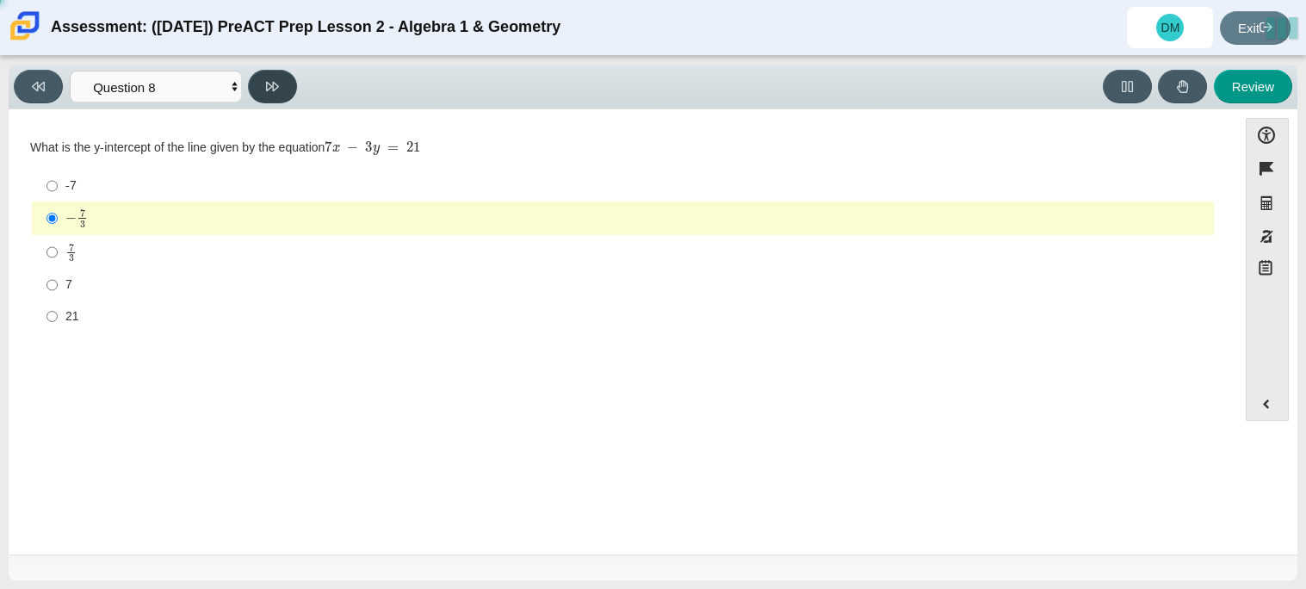
click at [273, 88] on icon at bounding box center [272, 86] width 13 height 9
select select "14773eaf-2ca1-47ae-afe7-a624a56f34b3"
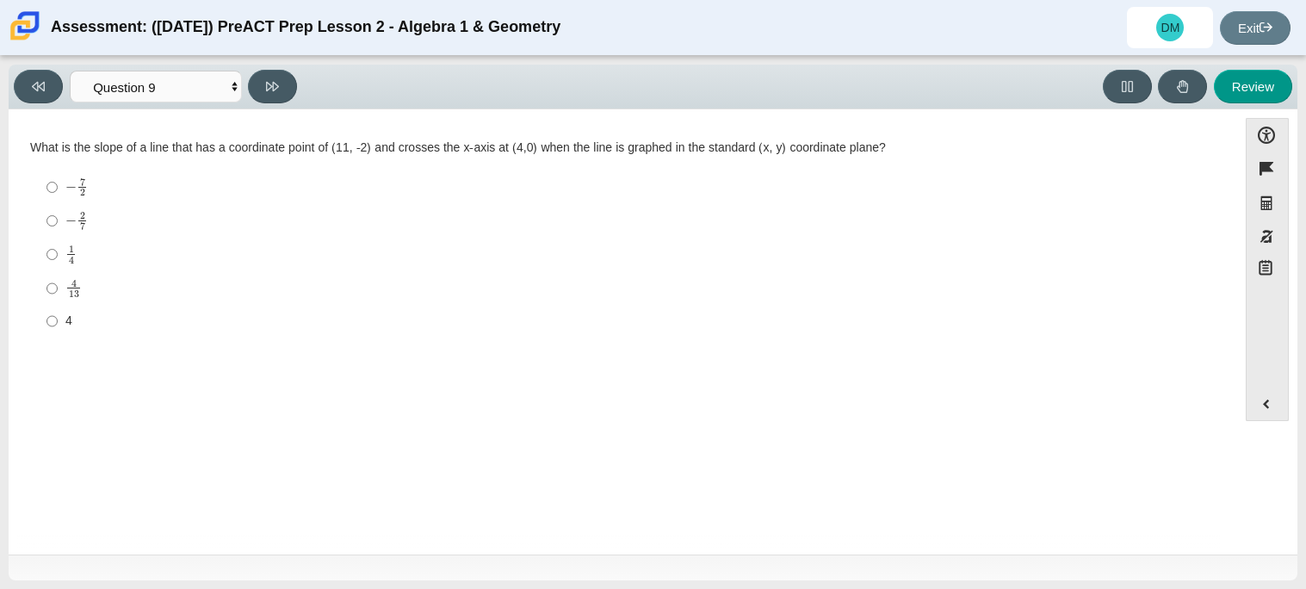
click at [62, 257] on label "1 4 1 fourth" at bounding box center [624, 255] width 1180 height 34
click at [58, 257] on input "1 4 1 fourth" at bounding box center [52, 255] width 11 height 34
radio input "true"
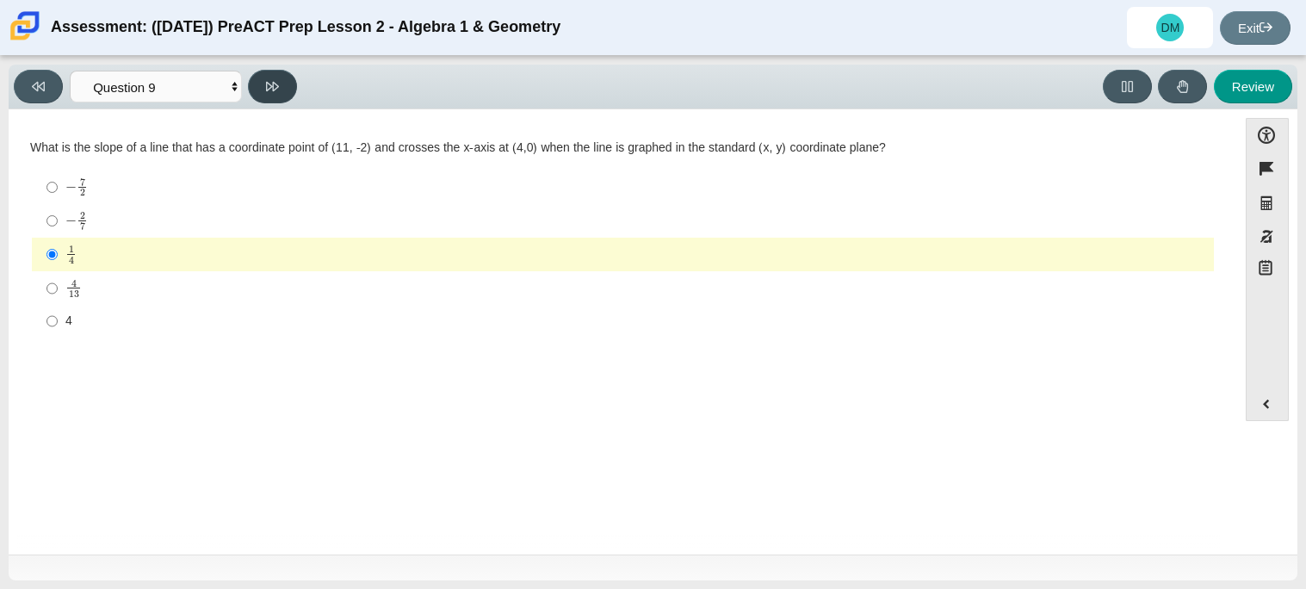
click at [272, 95] on button at bounding box center [272, 87] width 49 height 34
select select "96b71634-eacb-4f7e-8aef-411727d9bcba"
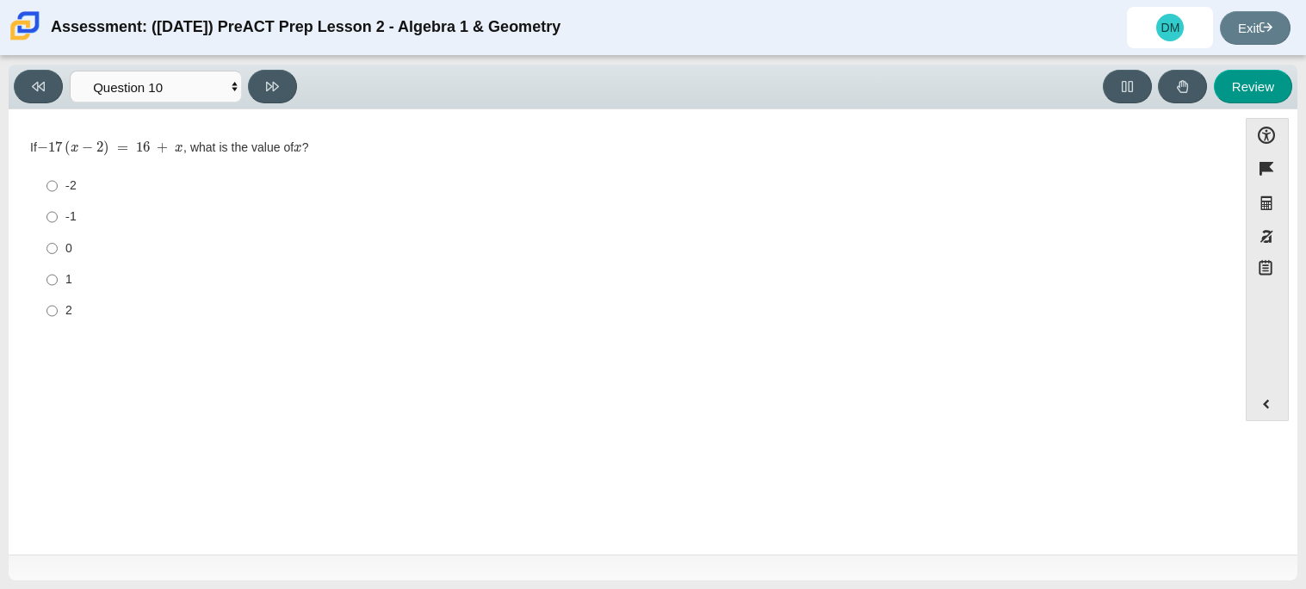
click at [58, 294] on label "1 1" at bounding box center [624, 279] width 1180 height 31
click at [58, 294] on input "1 1" at bounding box center [52, 279] width 11 height 31
radio input "true"
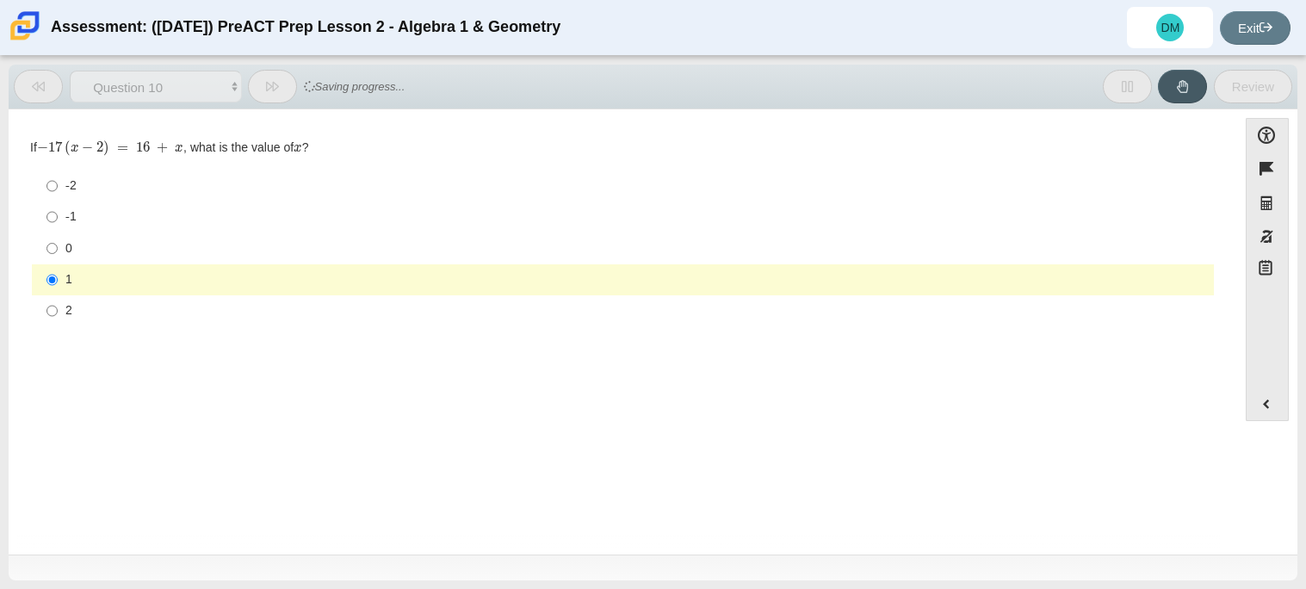
click at [58, 211] on label "-1 -1" at bounding box center [624, 217] width 1180 height 31
click at [58, 211] on input "-1 -1" at bounding box center [52, 217] width 11 height 31
radio input "true"
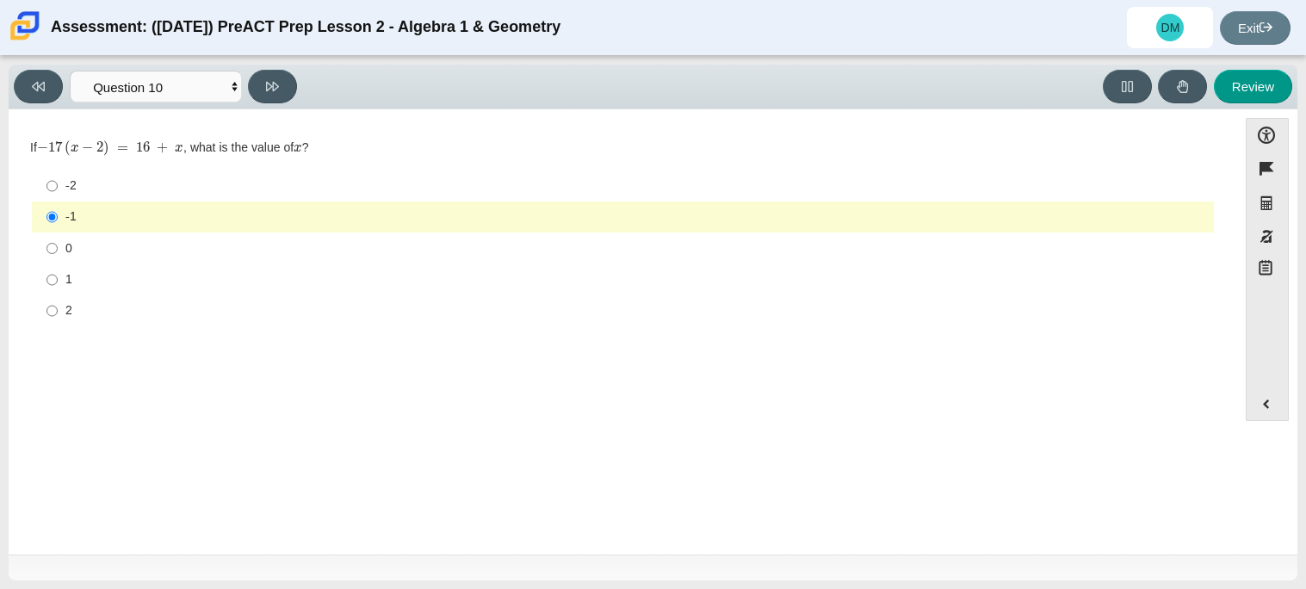
click at [59, 187] on label "-2 -2" at bounding box center [624, 186] width 1180 height 31
click at [58, 187] on input "-2 -2" at bounding box center [52, 186] width 11 height 31
radio input "true"
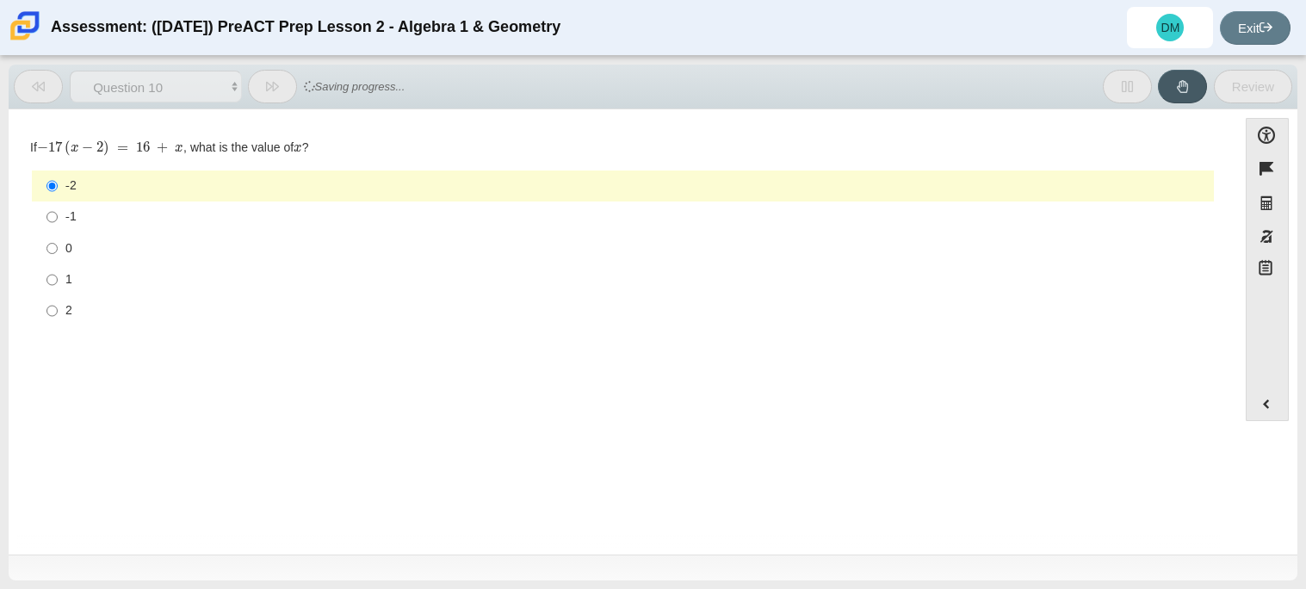
click at [282, 78] on button at bounding box center [272, 87] width 49 height 34
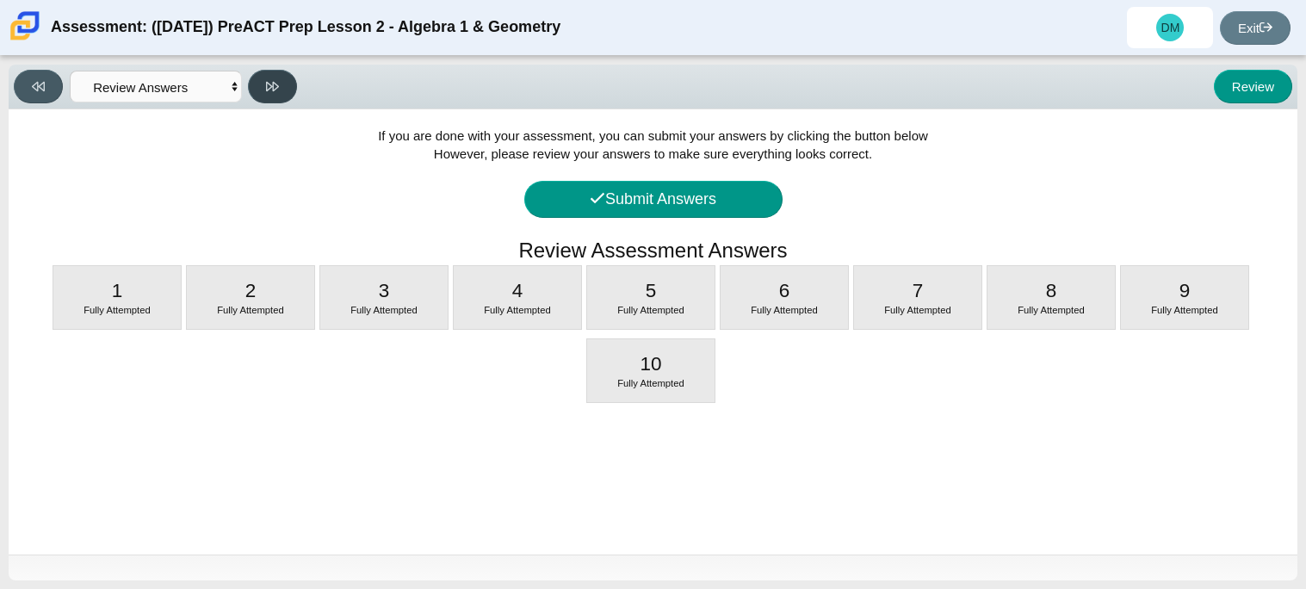
click at [282, 78] on button at bounding box center [272, 87] width 49 height 34
click at [227, 96] on select "Questions Question 1 Question 2 Question 3 Question 4 Question 5 Question 6 Que…" at bounding box center [156, 87] width 172 height 32
click at [70, 71] on select "Questions Question 1 Question 2 Question 3 Question 4 Question 5 Question 6 Que…" at bounding box center [156, 87] width 172 height 32
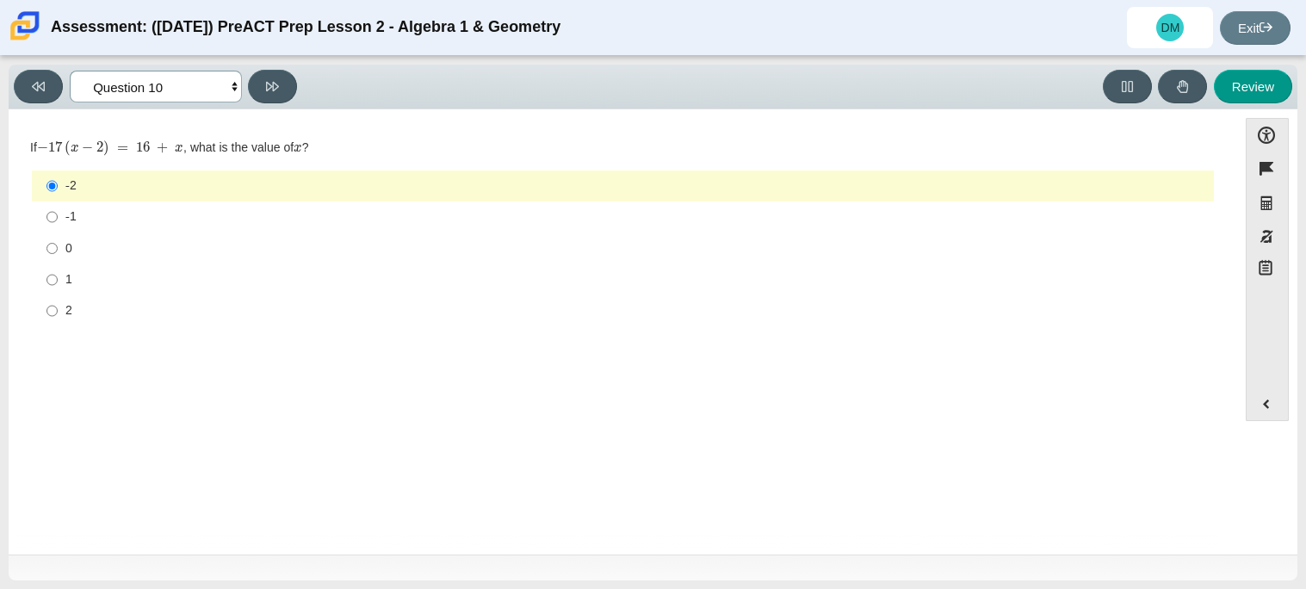
click at [235, 87] on select "Questions Question 1 Question 2 Question 3 Question 4 Question 5 Question 6 Que…" at bounding box center [156, 87] width 172 height 32
click at [276, 89] on icon at bounding box center [272, 86] width 13 height 13
select select "review"
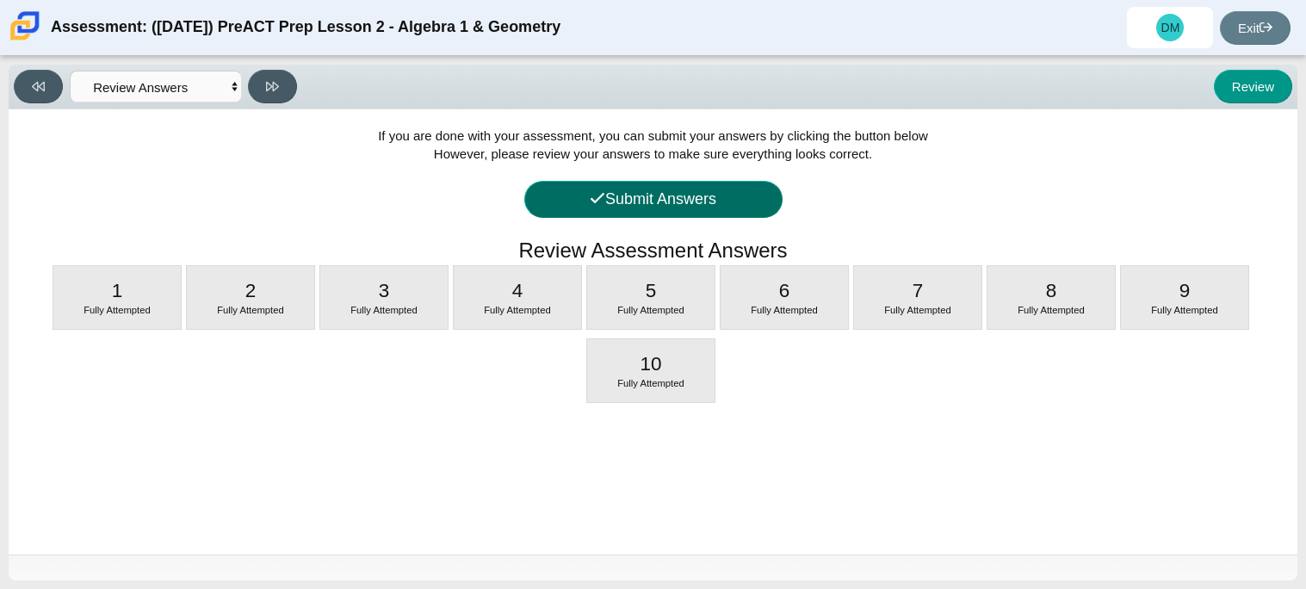
click at [744, 185] on button "Submit Answers" at bounding box center [653, 199] width 258 height 37
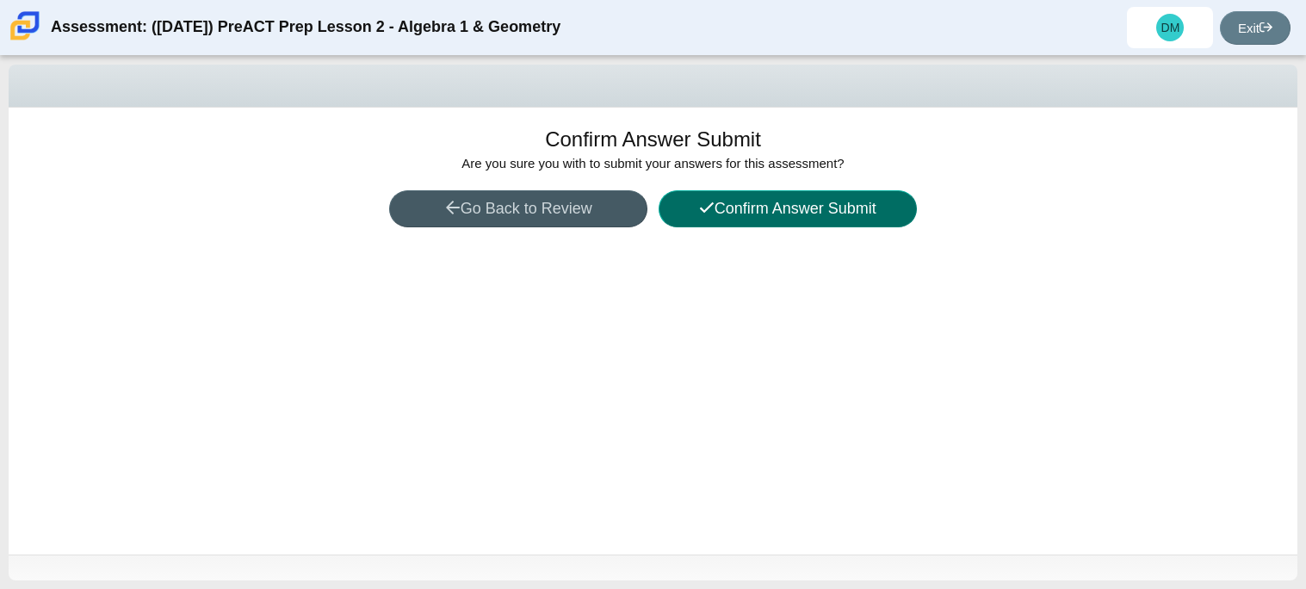
click at [791, 226] on button "Confirm Answer Submit" at bounding box center [788, 208] width 258 height 37
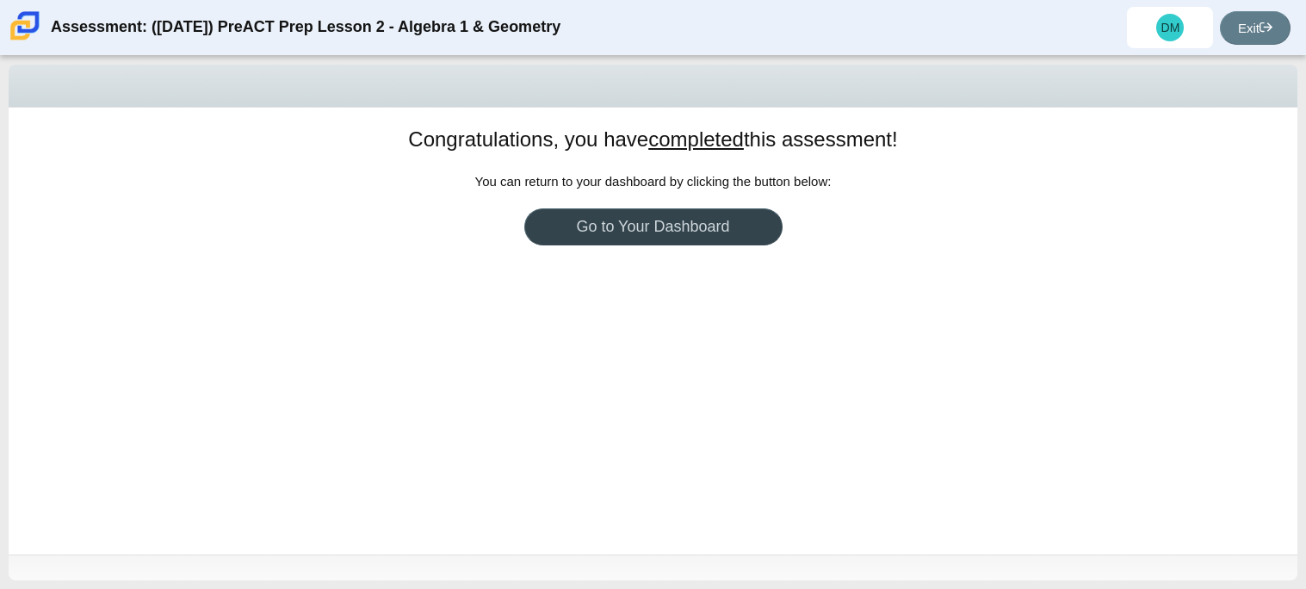
click at [720, 244] on link "Go to Your Dashboard" at bounding box center [653, 226] width 258 height 37
